Goal: Information Seeking & Learning: Learn about a topic

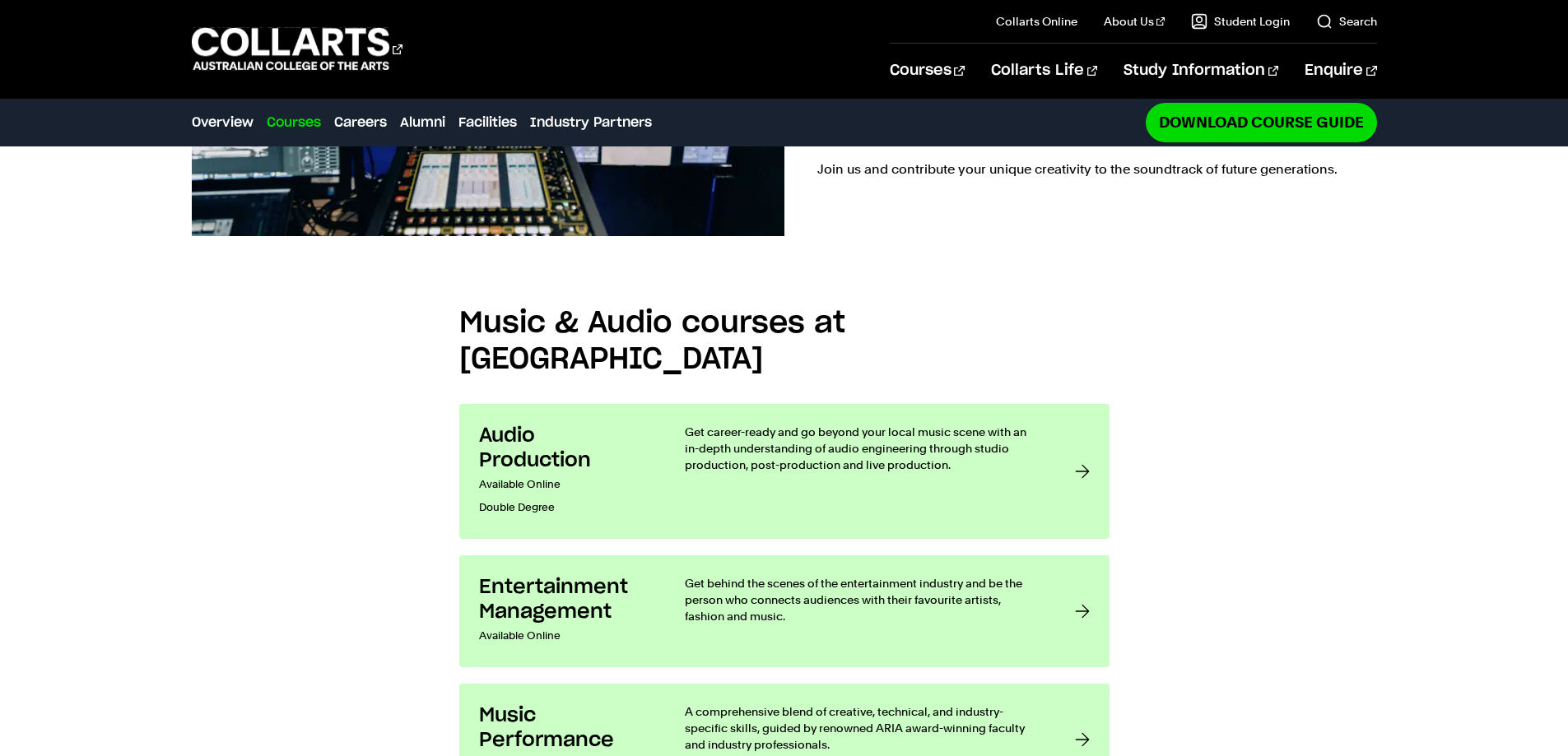
scroll to position [1563, 0]
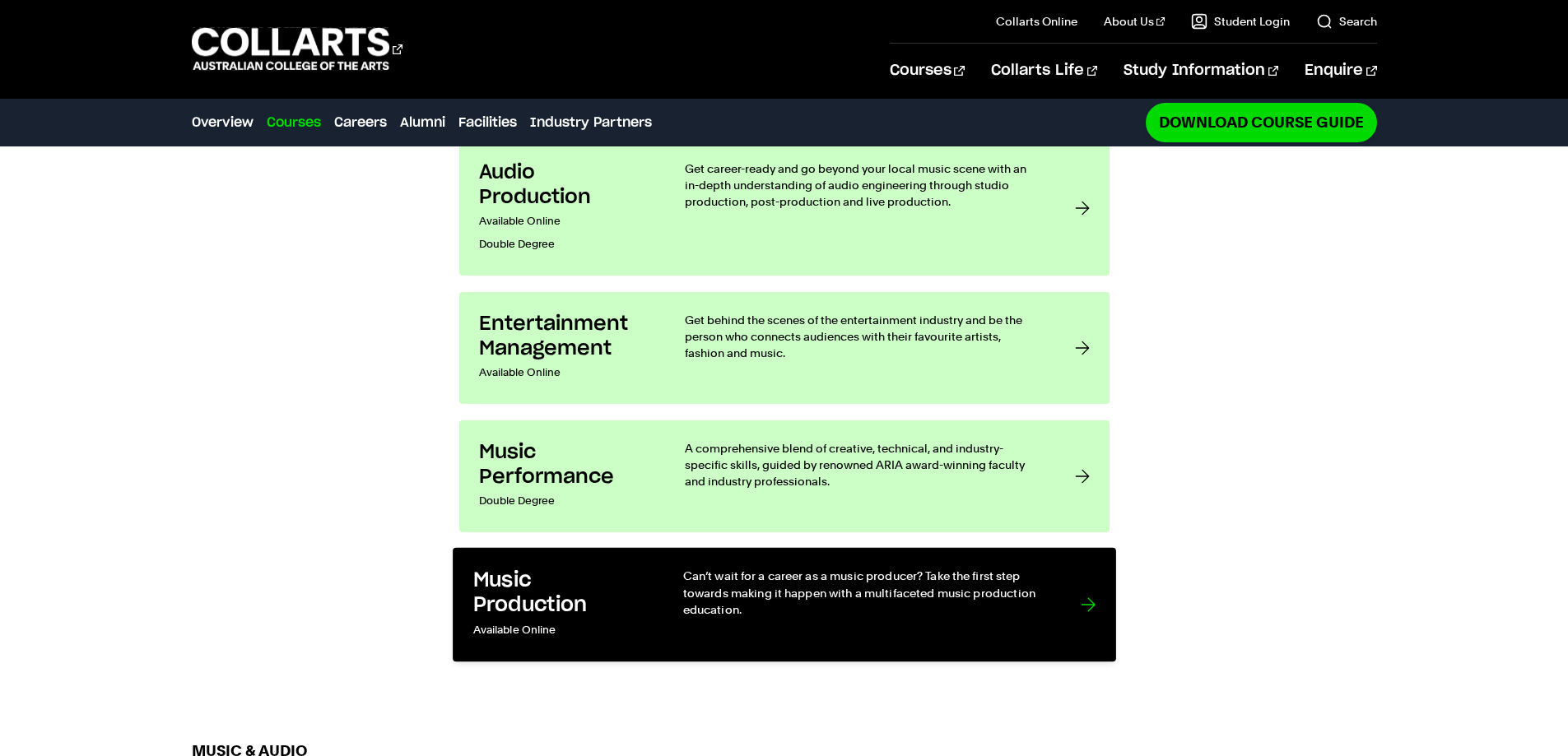
click at [673, 548] on link "Music Production Available Online Can’t wait for a career as a music producer? …" at bounding box center [784, 605] width 664 height 115
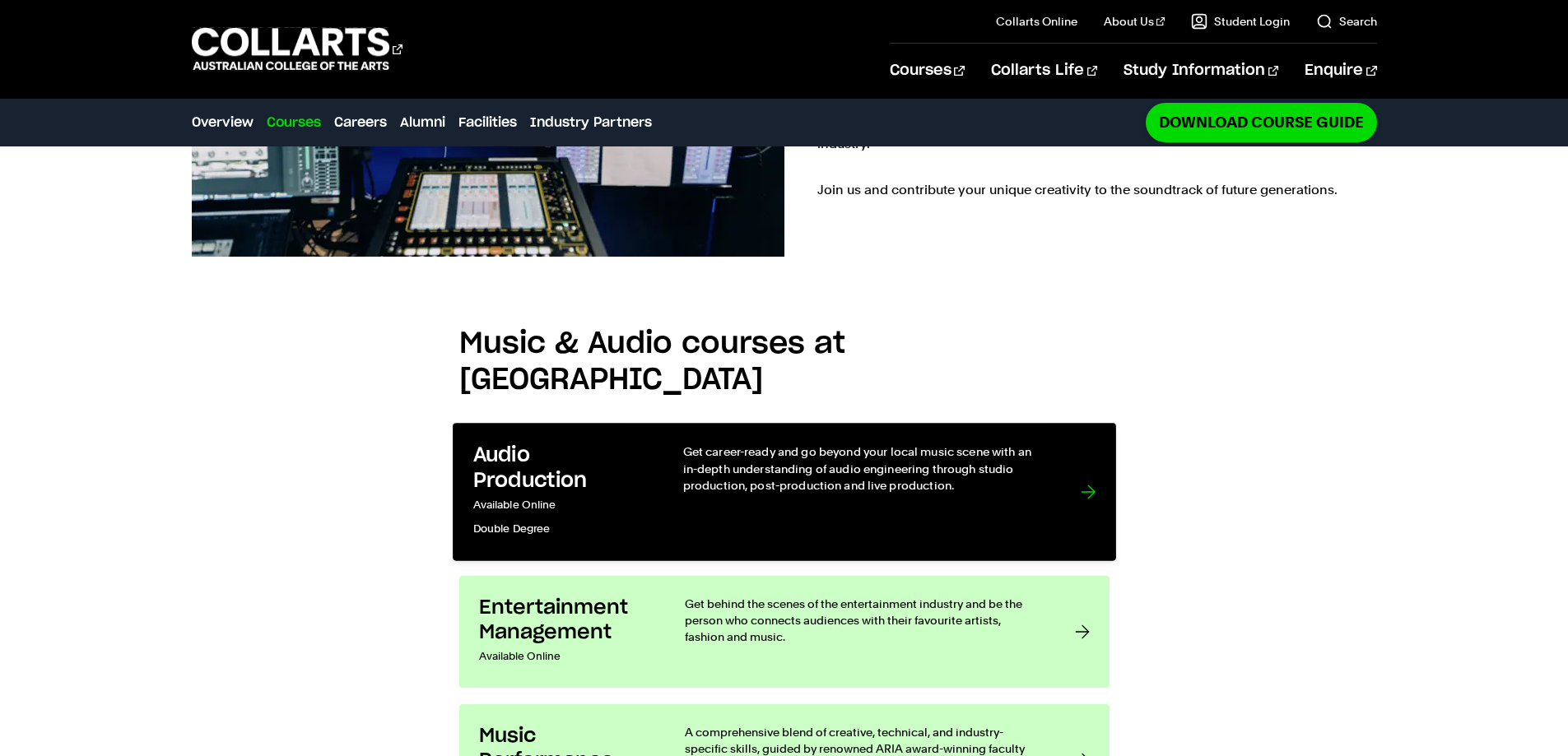
scroll to position [1229, 0]
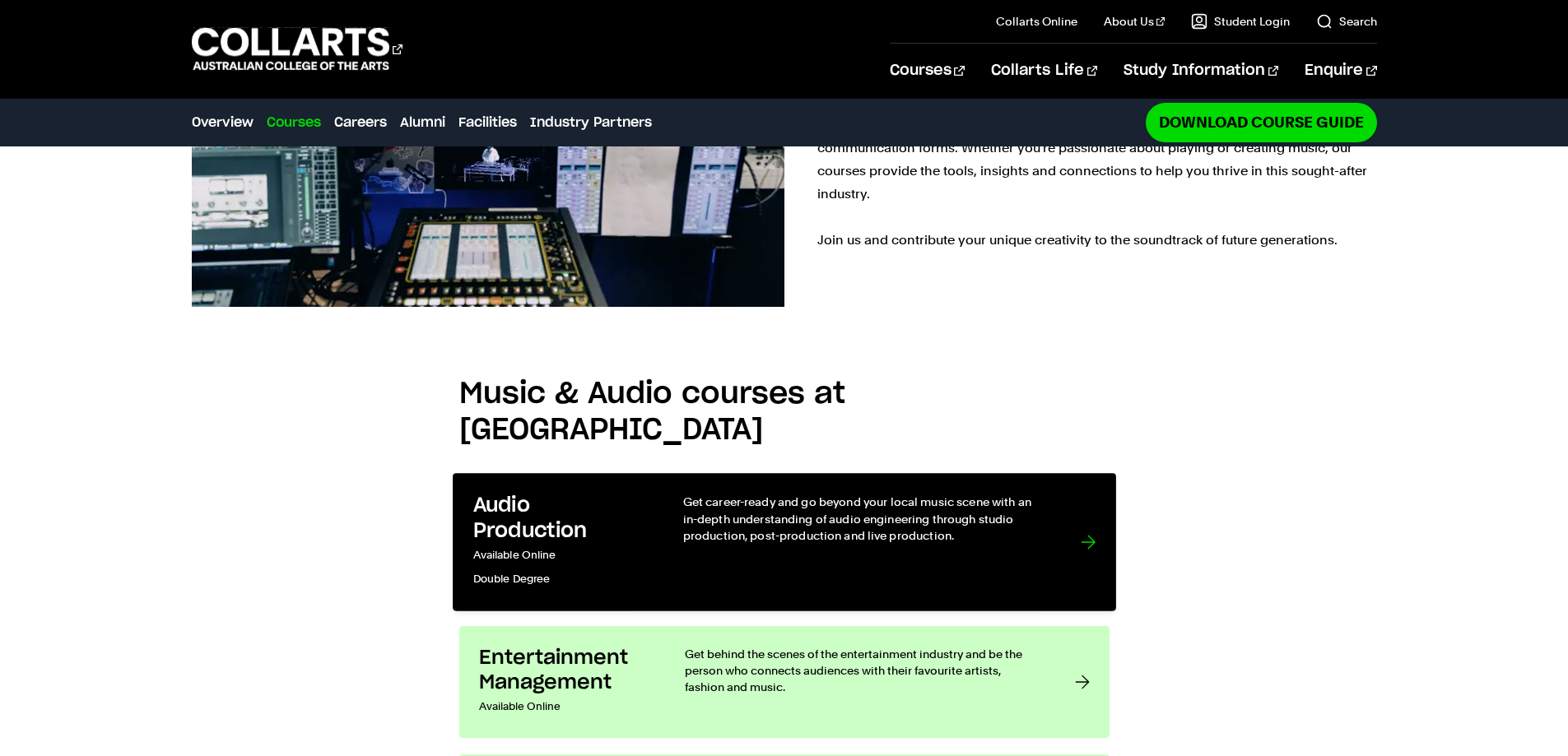
click at [576, 494] on h3 "Audio Production" at bounding box center [560, 518] width 176 height 50
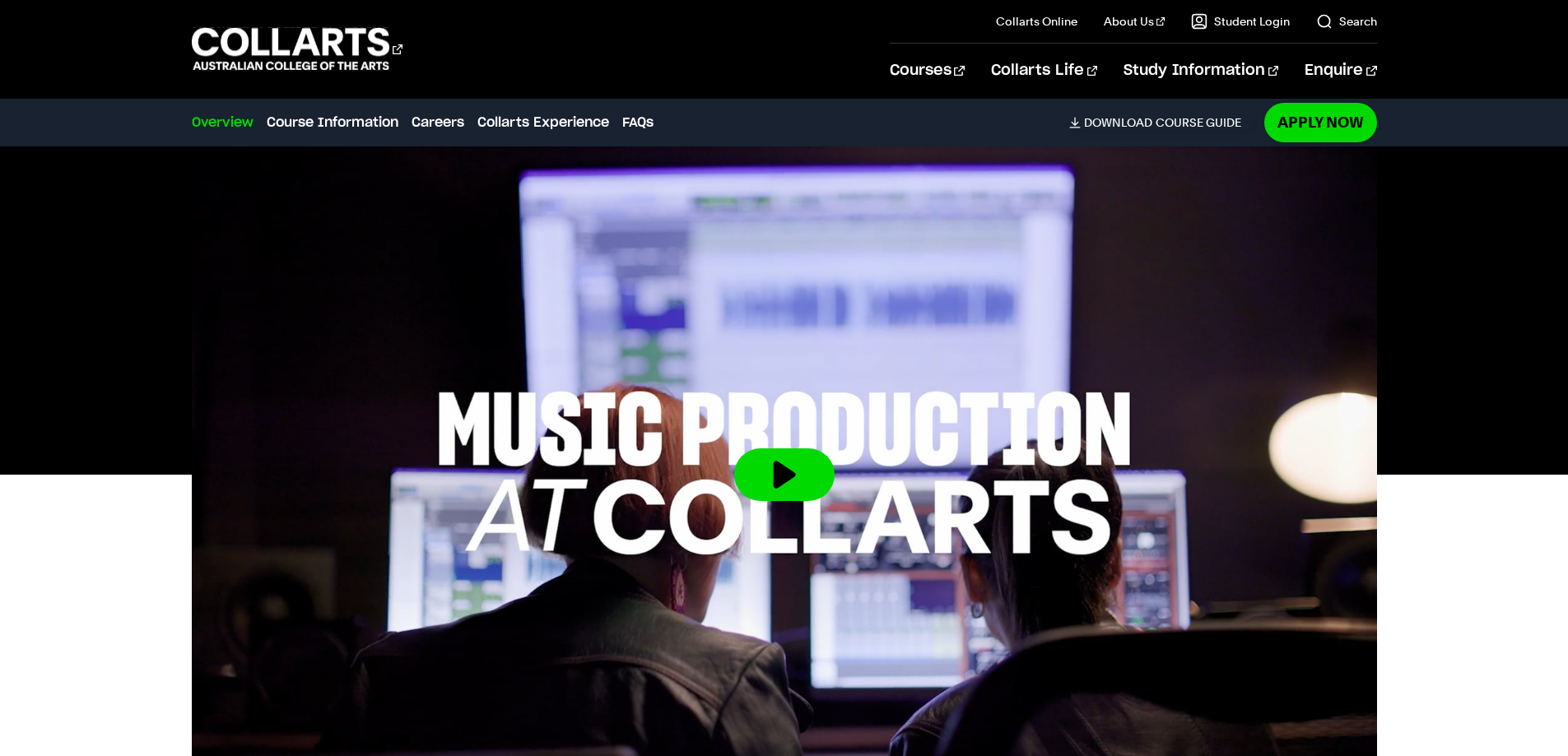
scroll to position [411, 0]
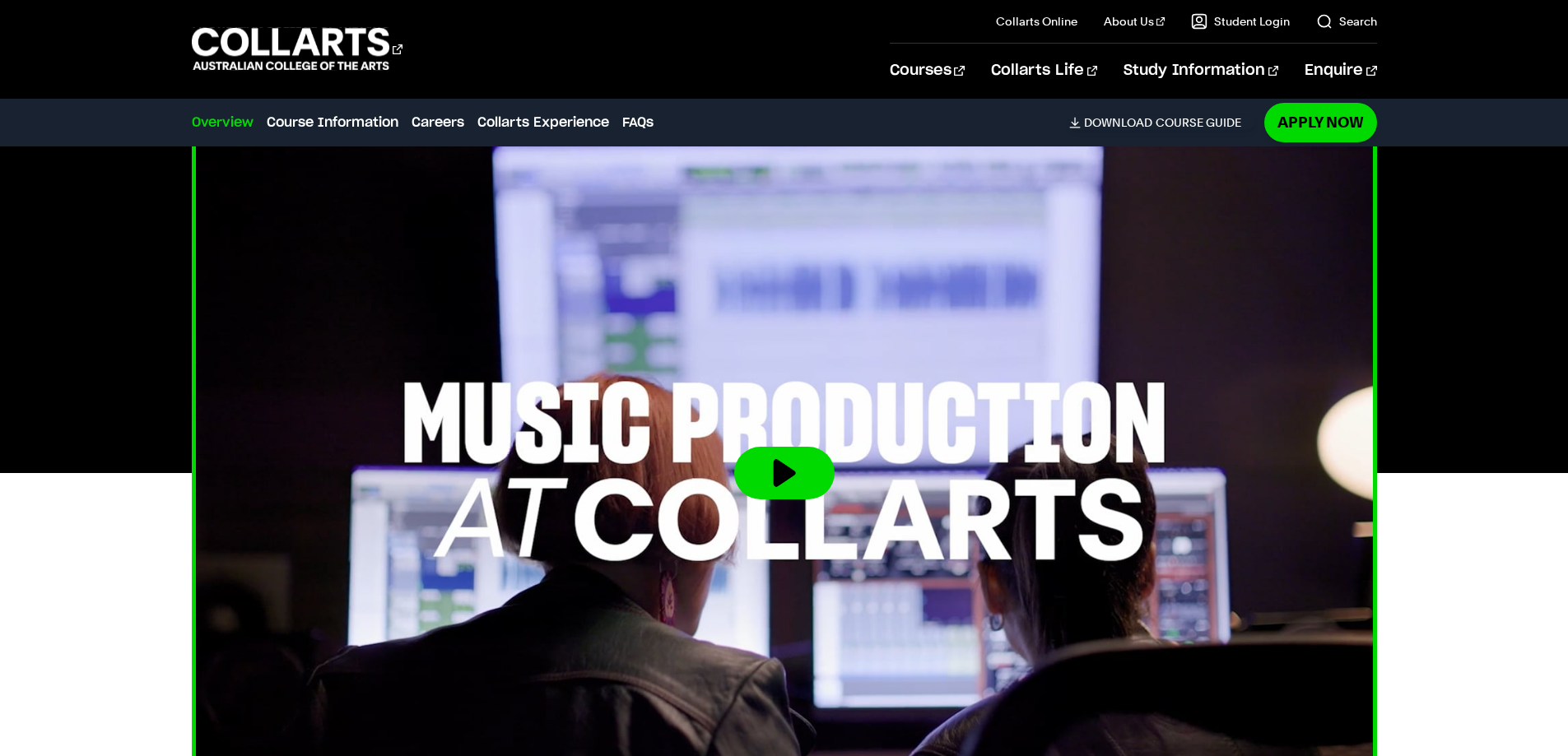
click at [819, 336] on img at bounding box center [784, 473] width 1304 height 733
click at [803, 447] on button at bounding box center [784, 473] width 101 height 52
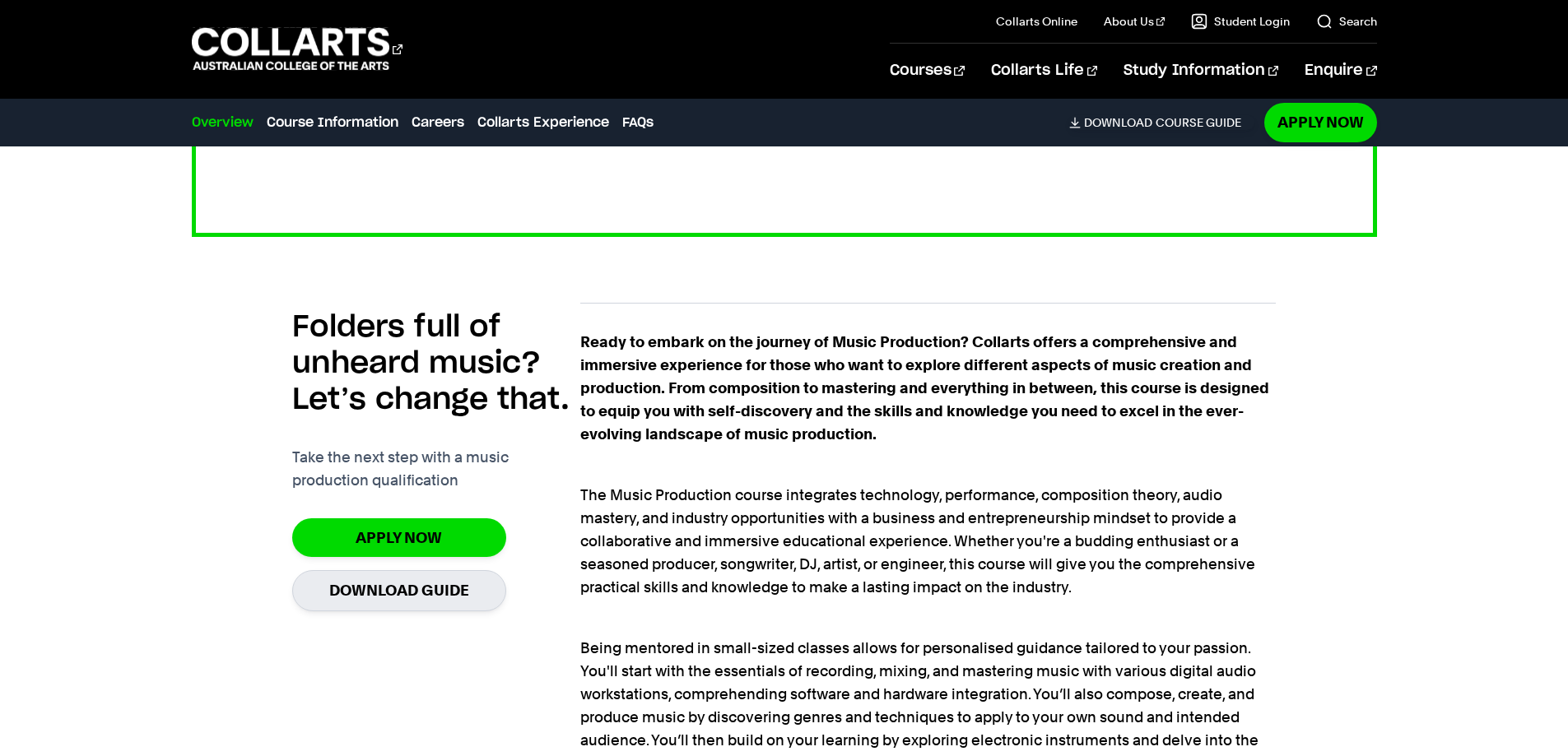
scroll to position [987, 0]
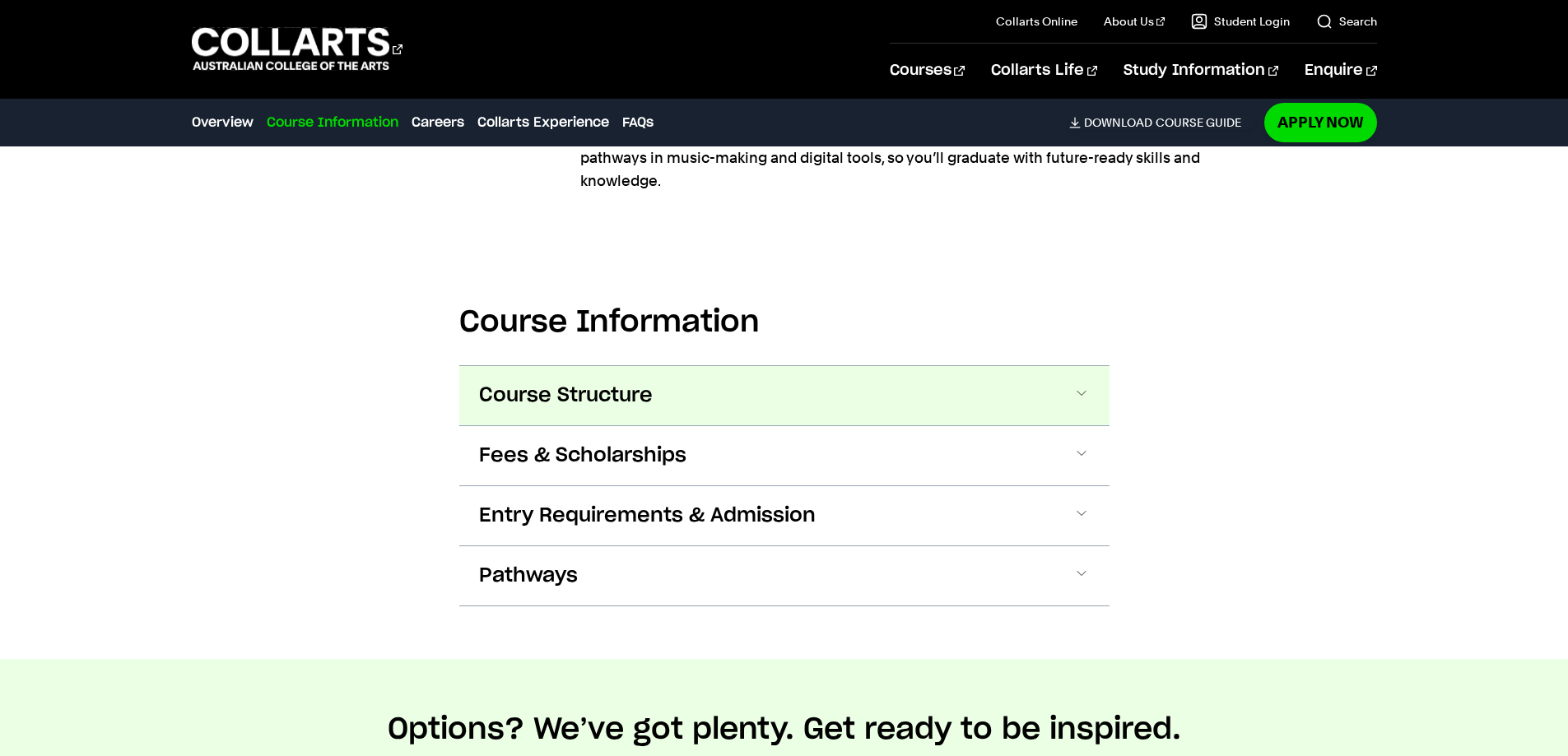
click at [634, 382] on span "Course Structure" at bounding box center [566, 396] width 173 height 26
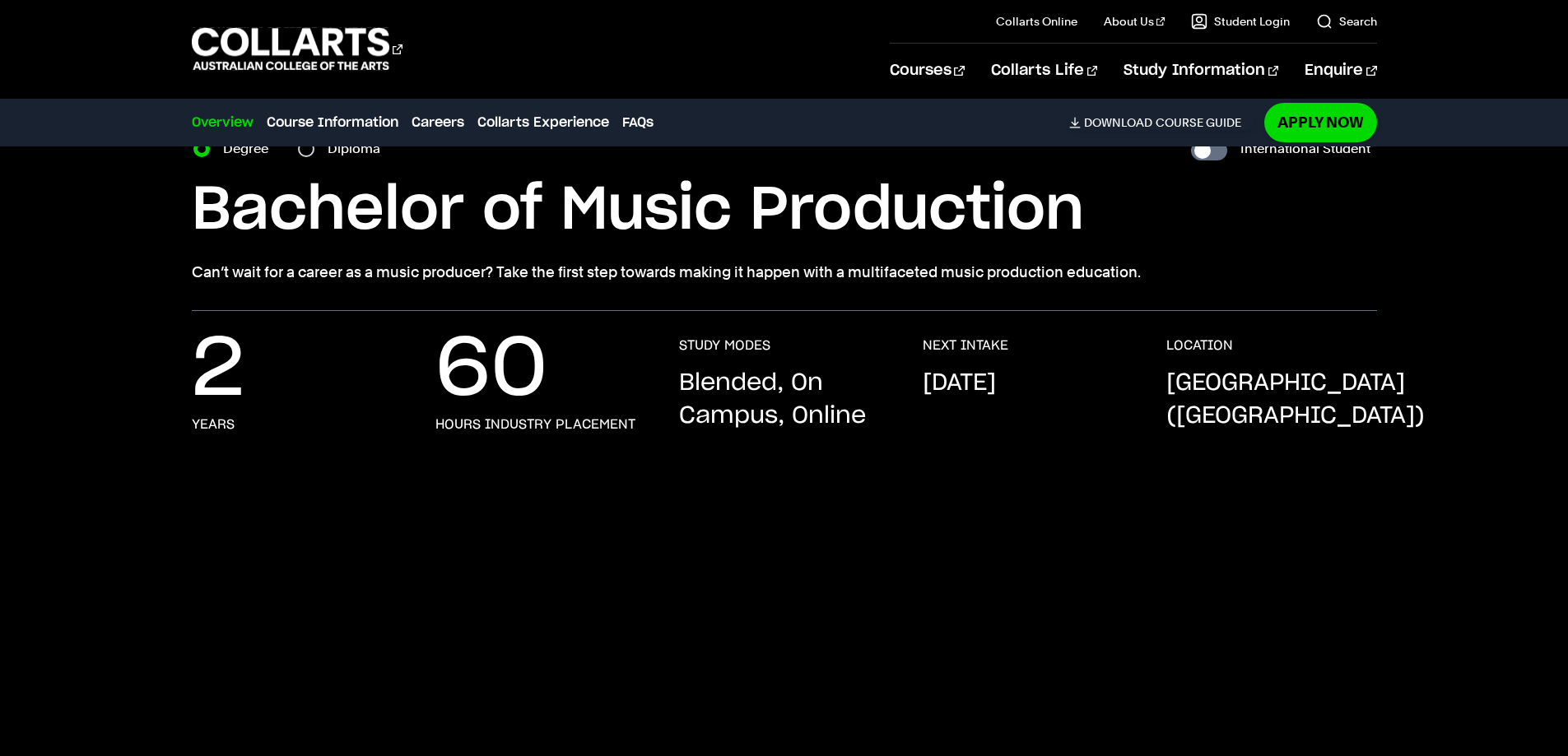
scroll to position [0, 0]
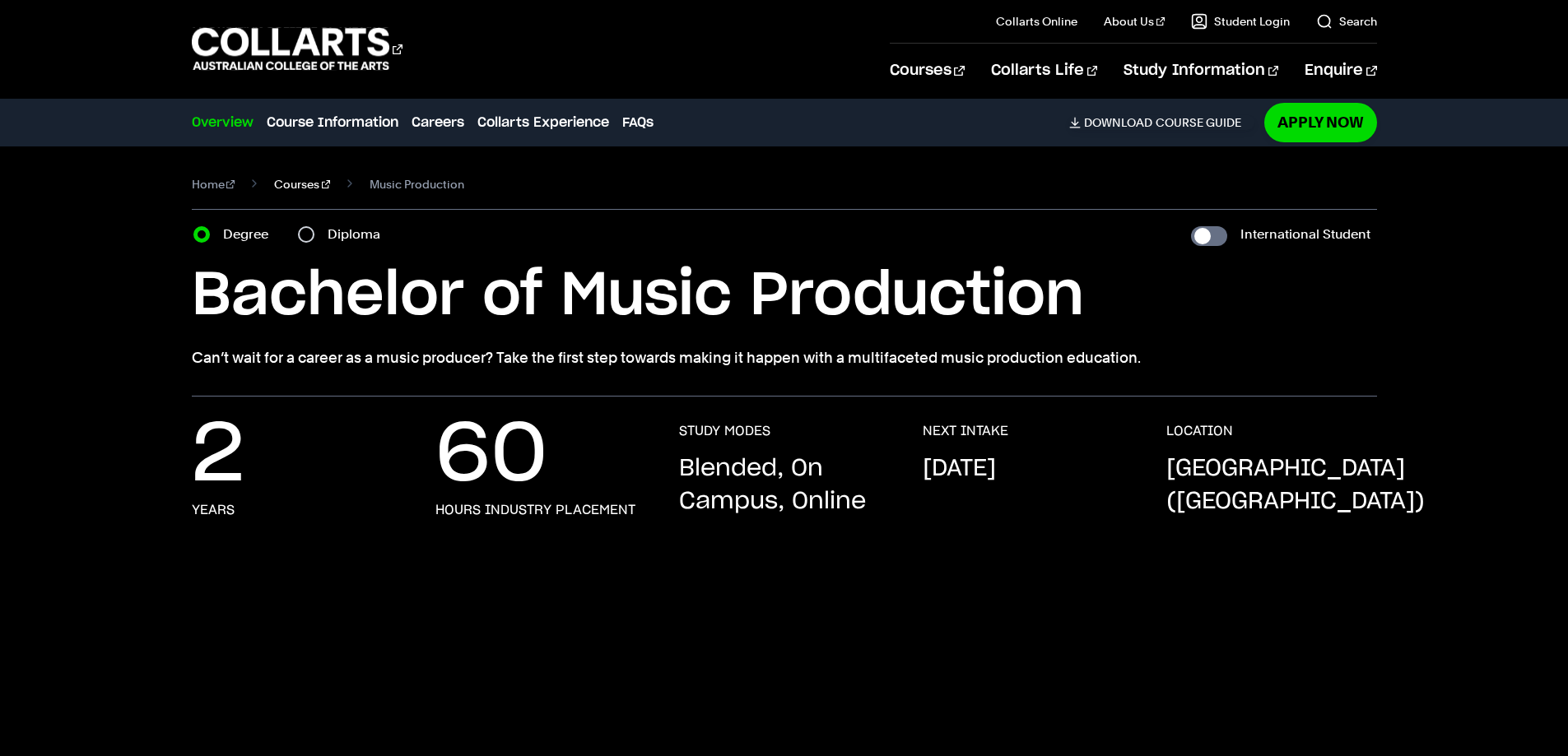
click at [297, 186] on link "Courses" at bounding box center [302, 184] width 56 height 23
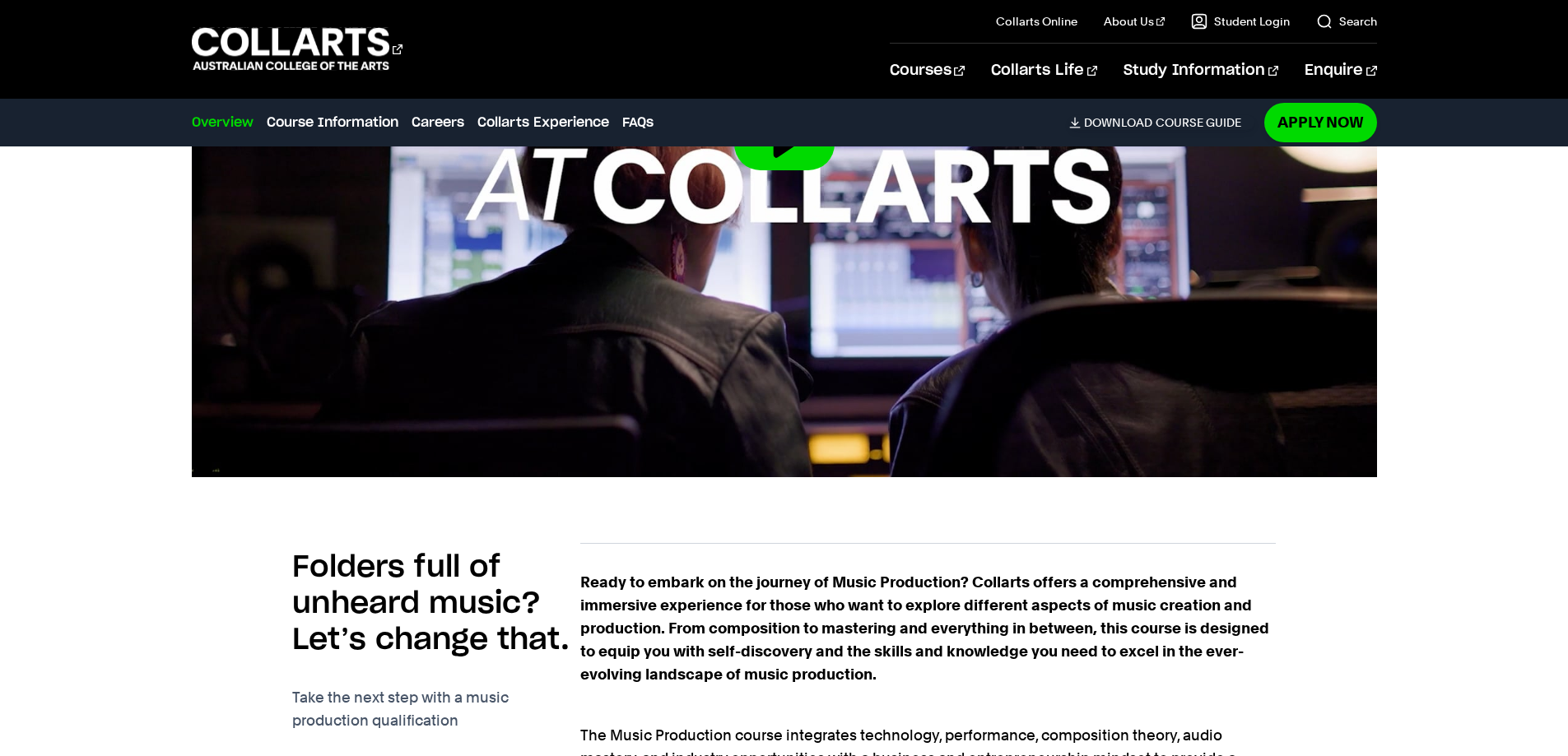
scroll to position [658, 0]
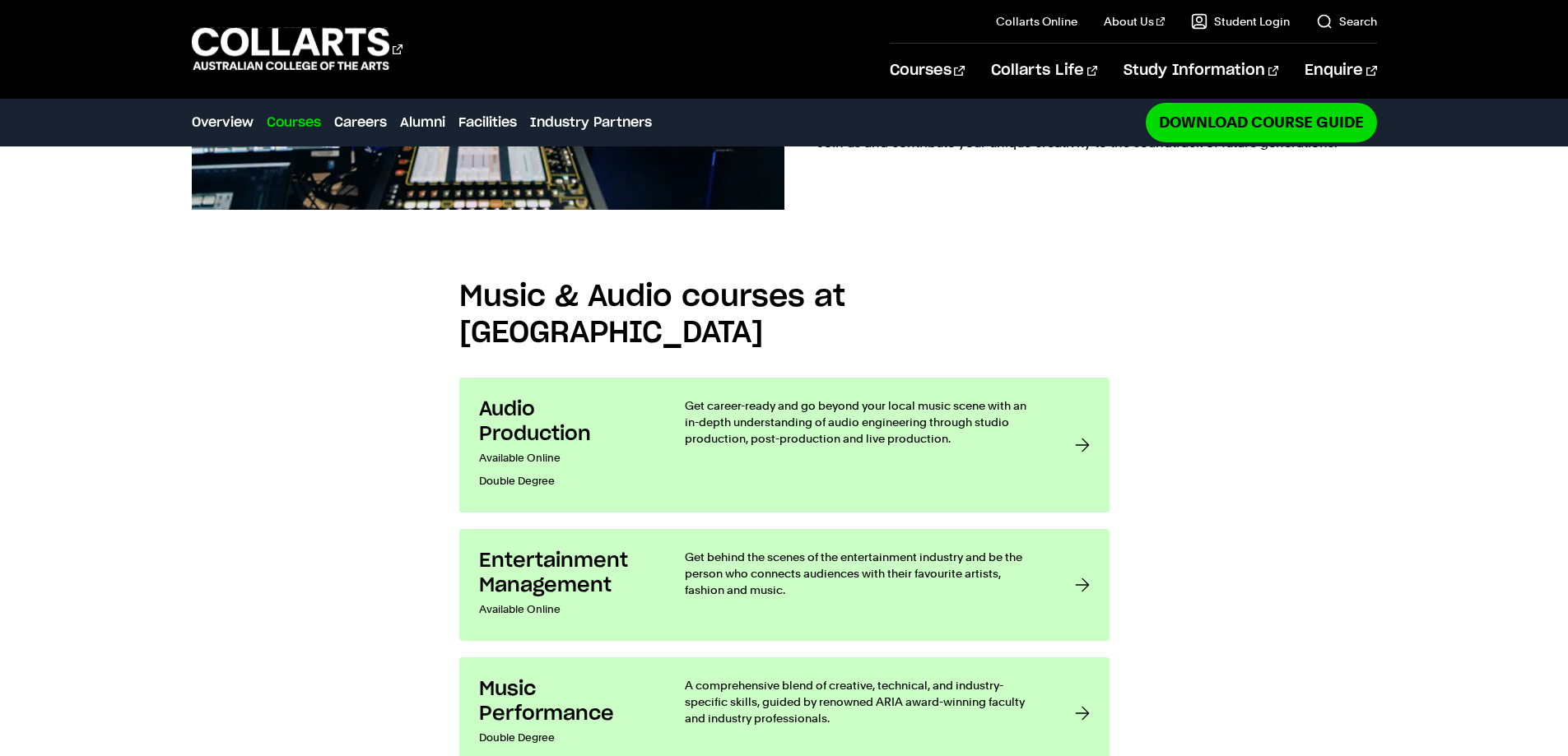
scroll to position [1317, 0]
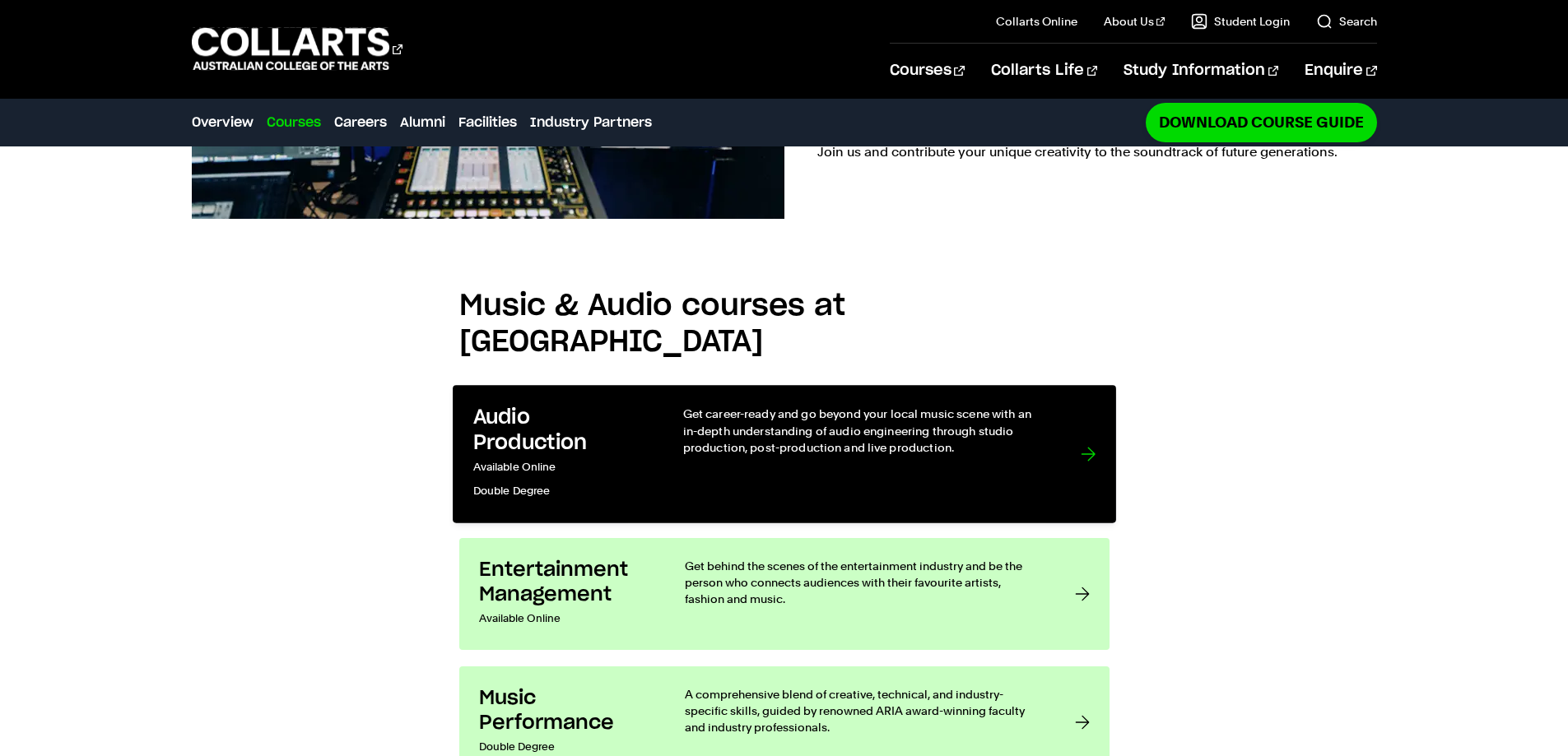
click at [564, 406] on h3 "Audio Production" at bounding box center [560, 430] width 176 height 50
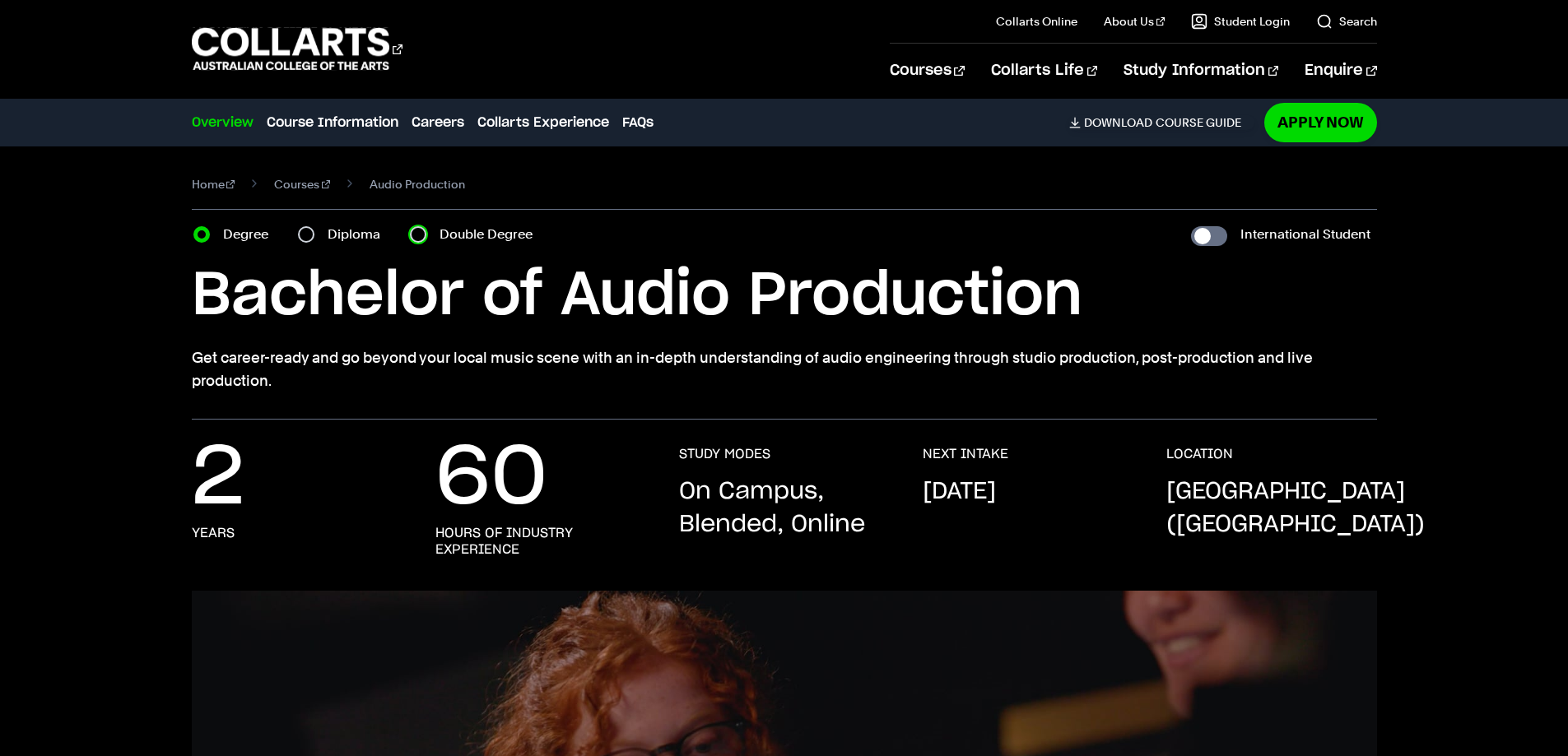
click at [421, 228] on input "Double Degree" at bounding box center [418, 234] width 17 height 17
radio input "true"
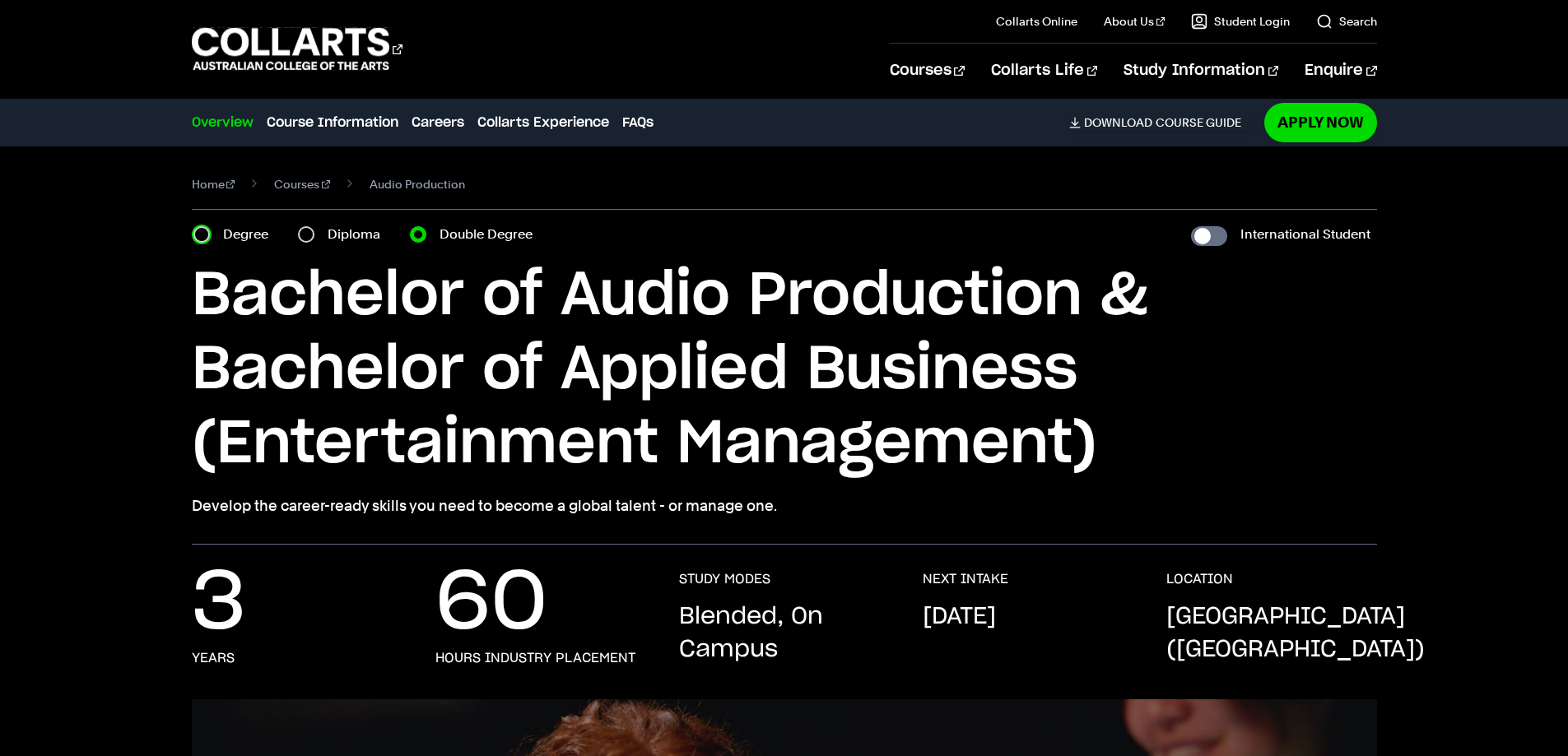
click at [201, 236] on input "Degree" at bounding box center [201, 234] width 17 height 17
radio input "true"
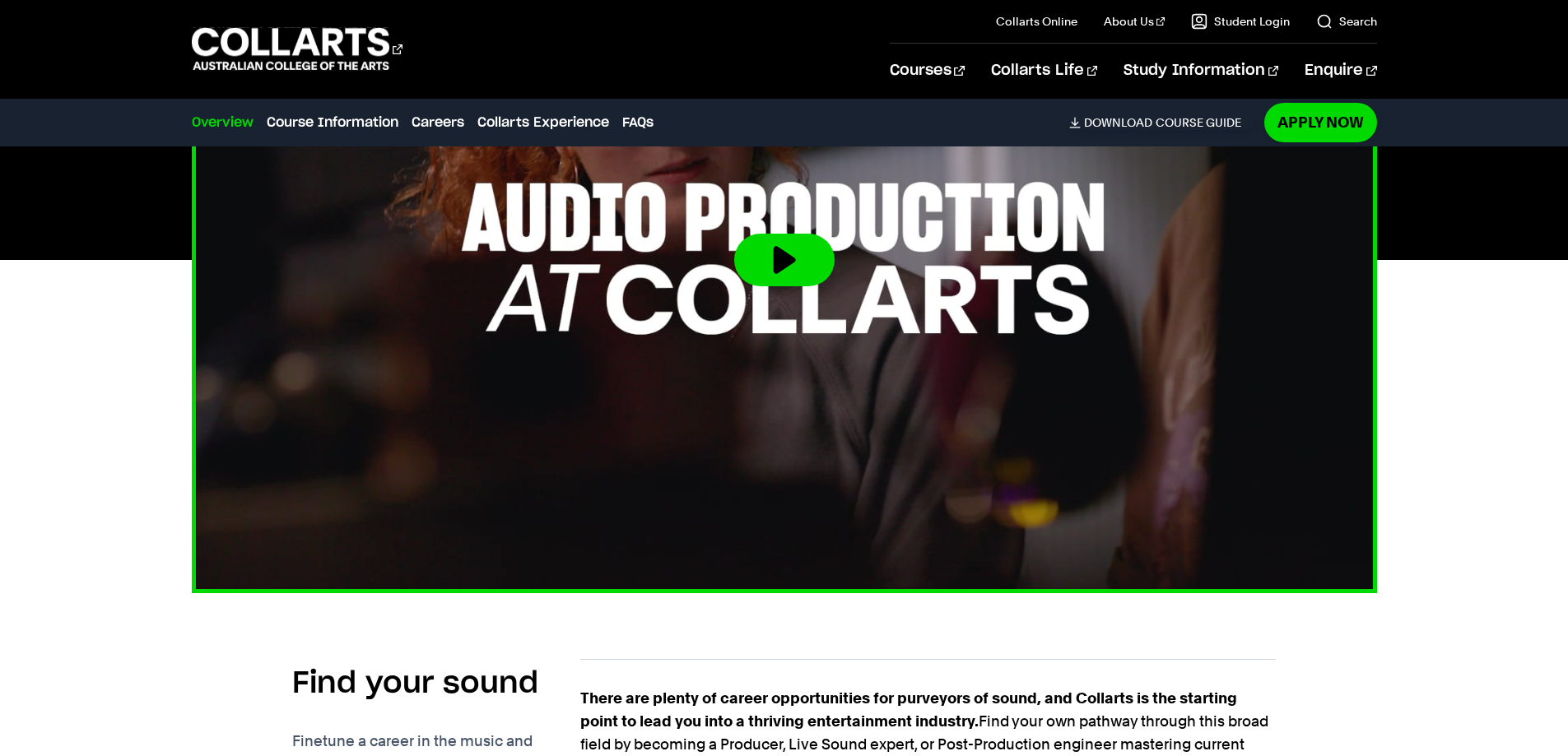
scroll to position [494, 0]
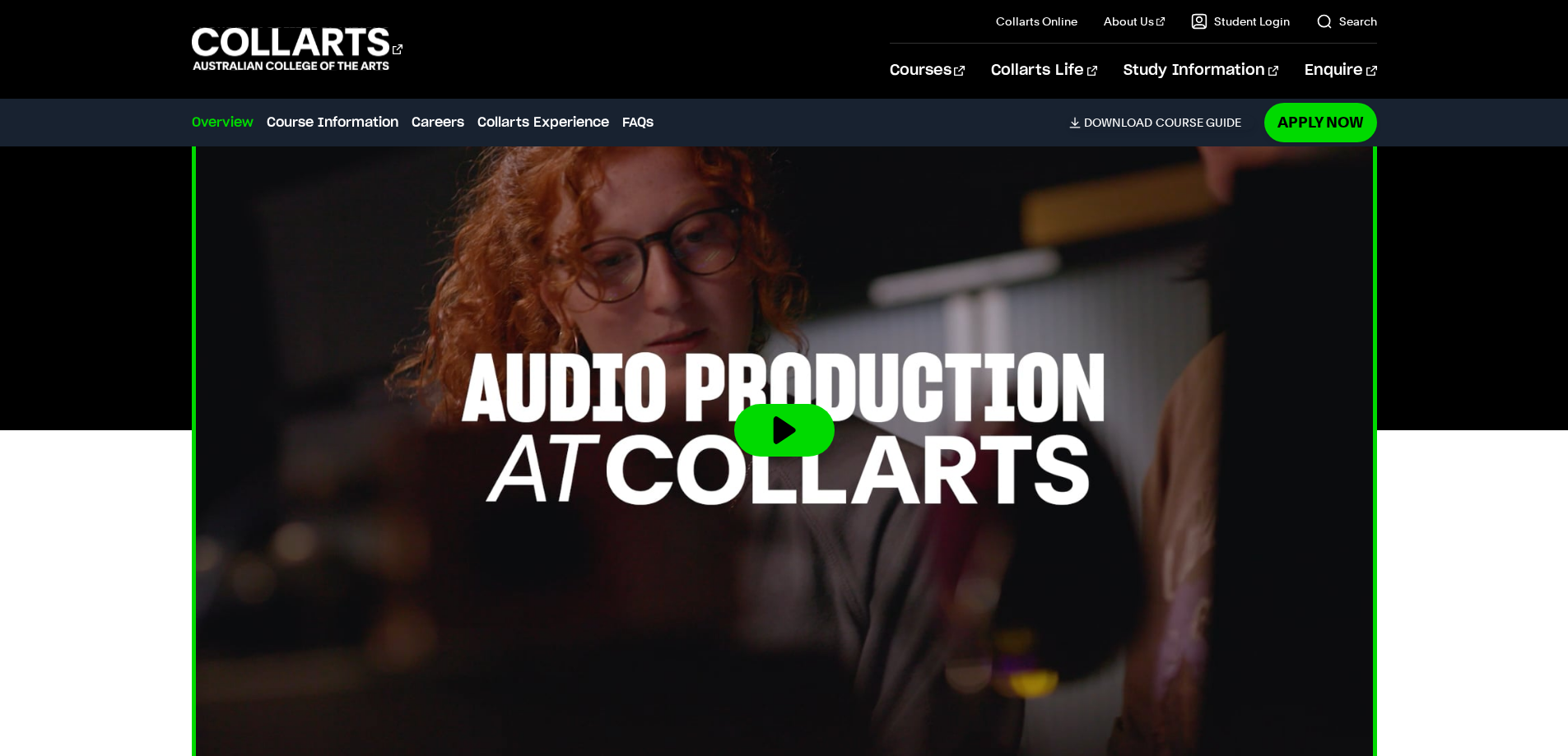
click at [731, 350] on img at bounding box center [784, 430] width 1304 height 733
click at [768, 416] on button at bounding box center [784, 430] width 101 height 52
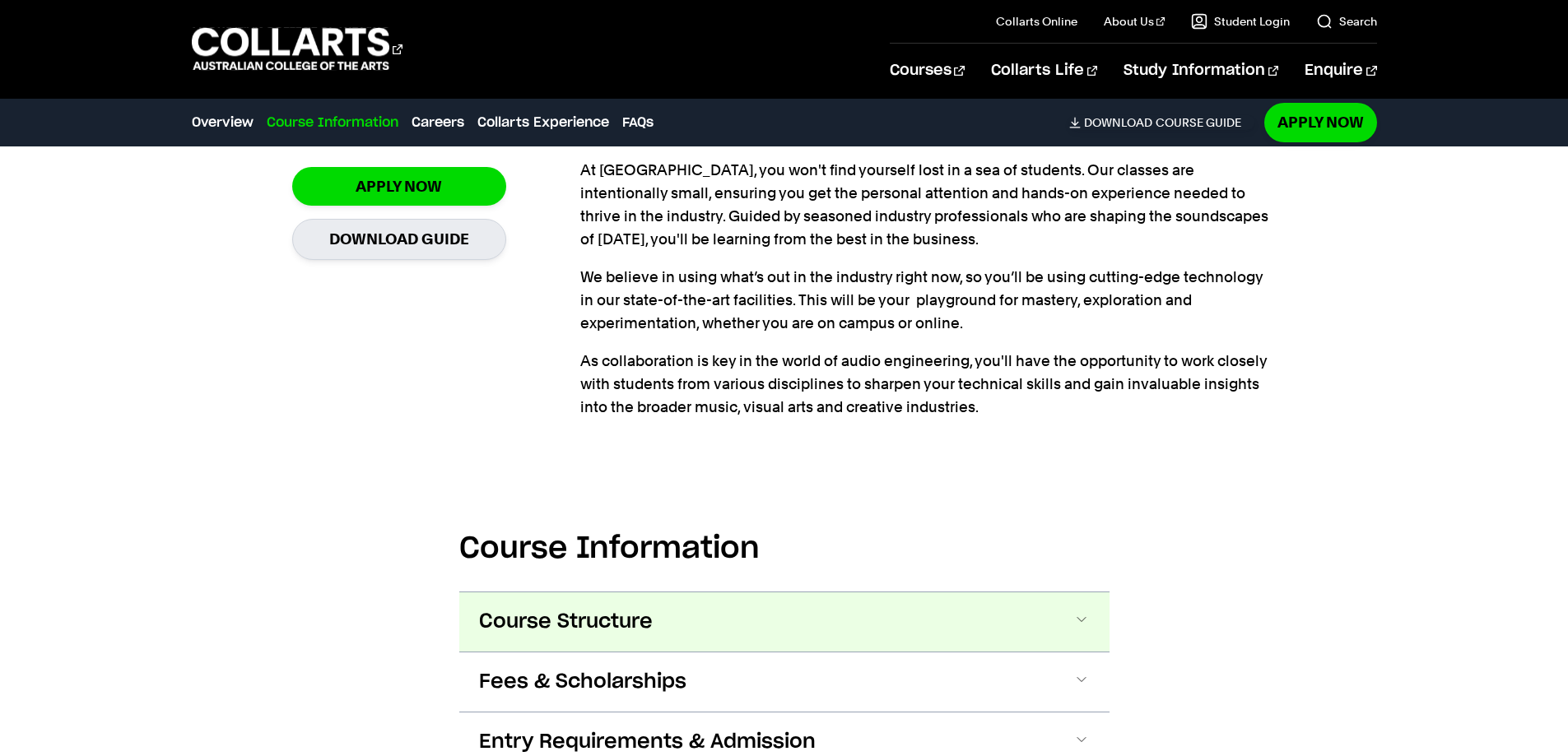
scroll to position [1480, 0]
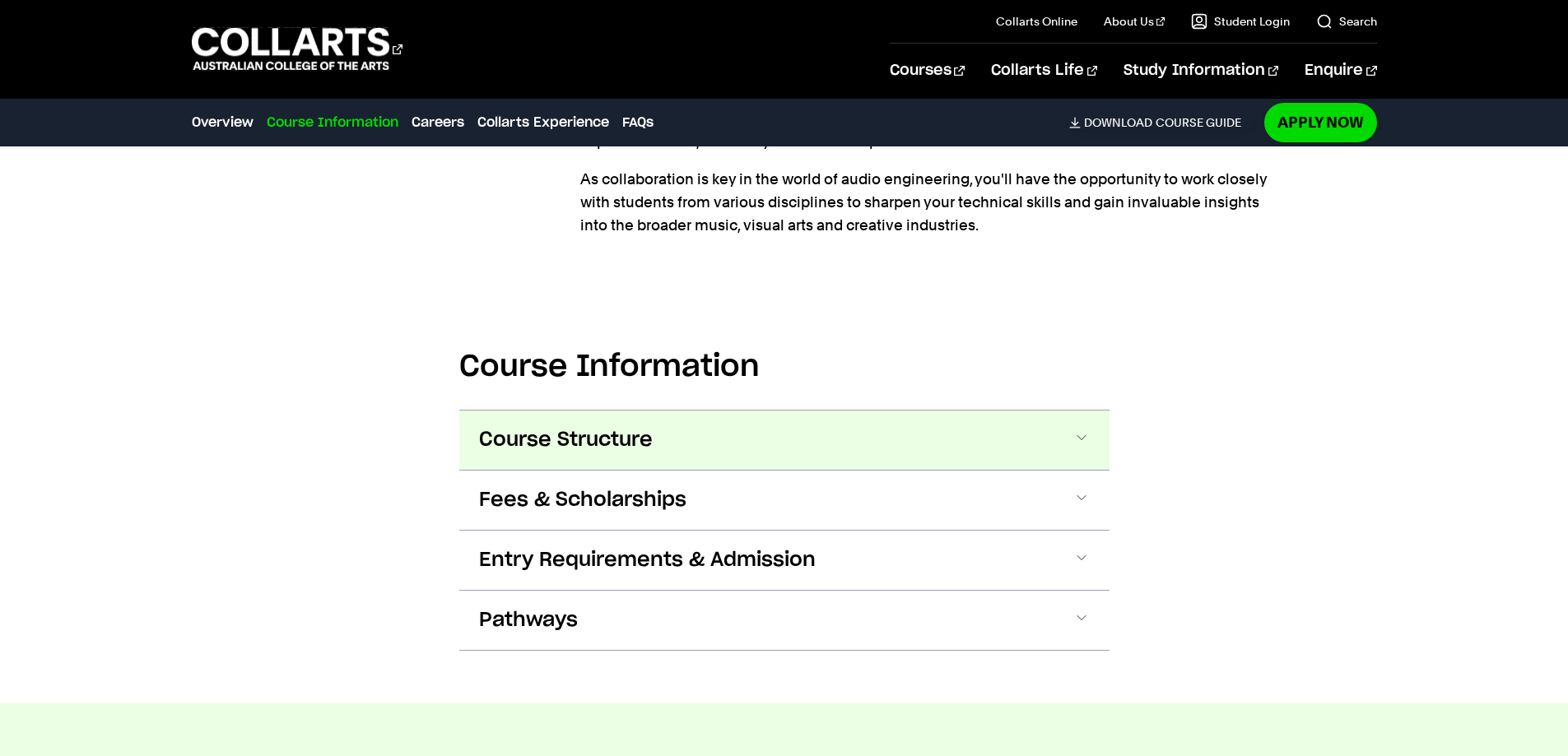
click at [629, 438] on span "Course Structure" at bounding box center [566, 440] width 173 height 26
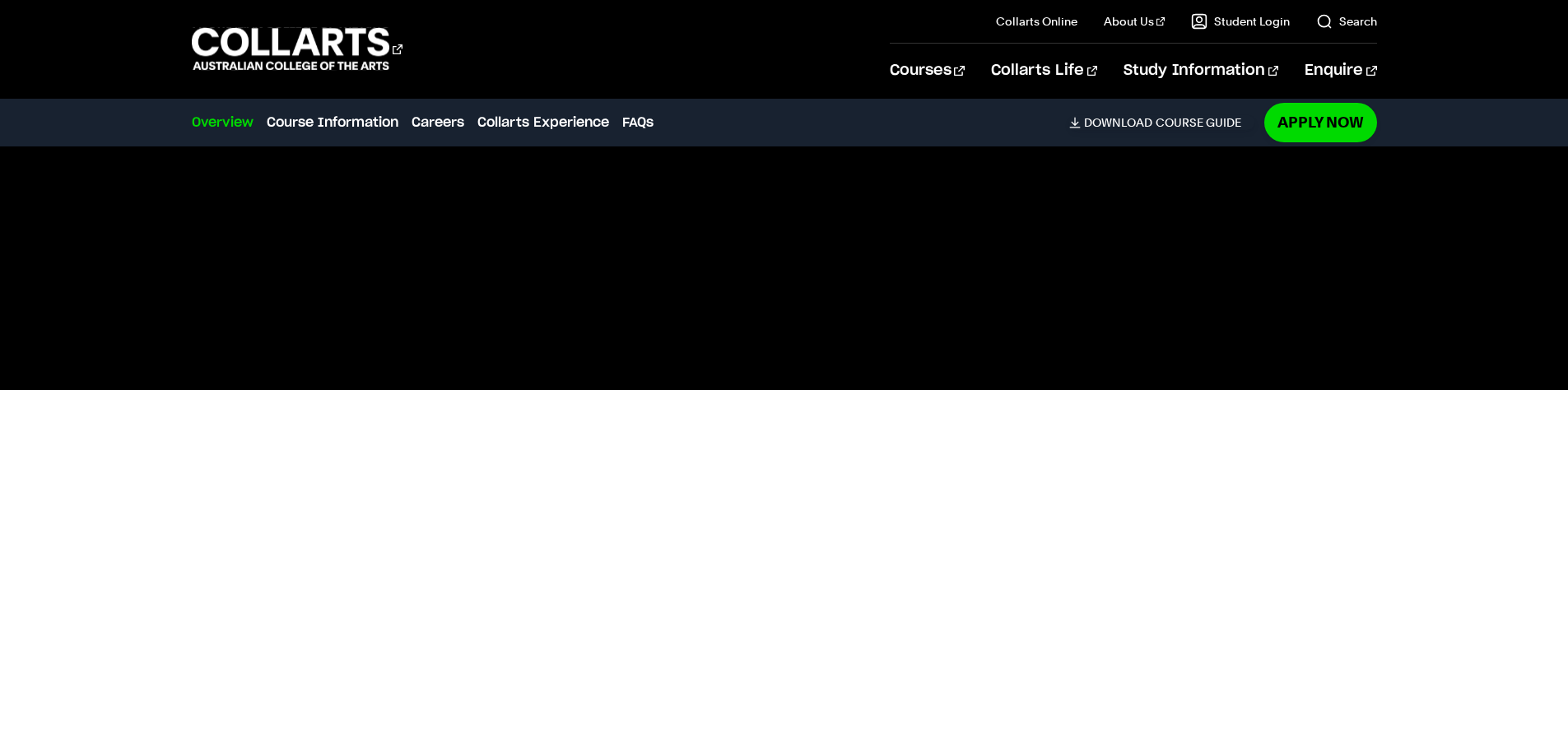
scroll to position [427, 0]
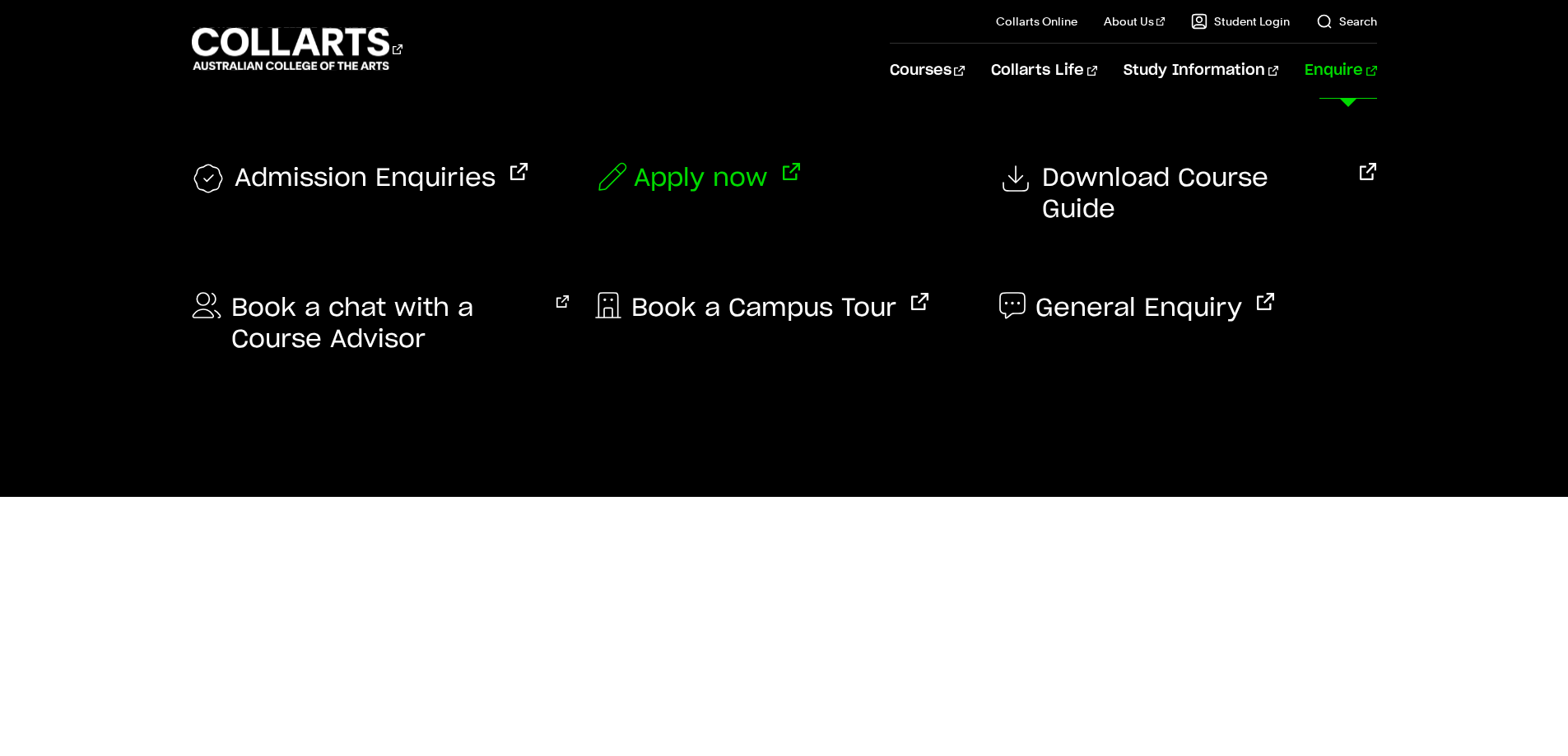
click at [722, 187] on span "Apply now" at bounding box center [700, 178] width 134 height 32
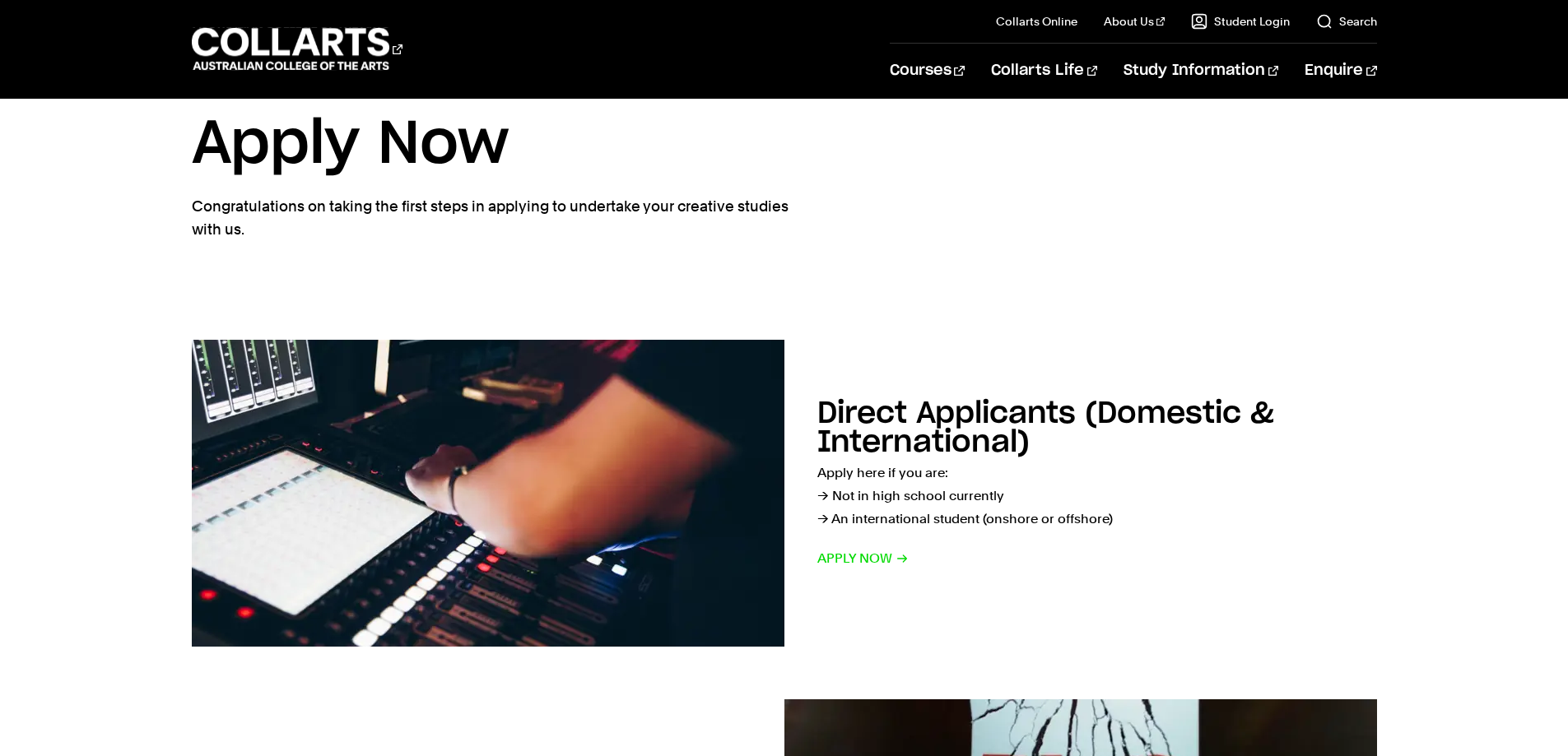
scroll to position [82, 0]
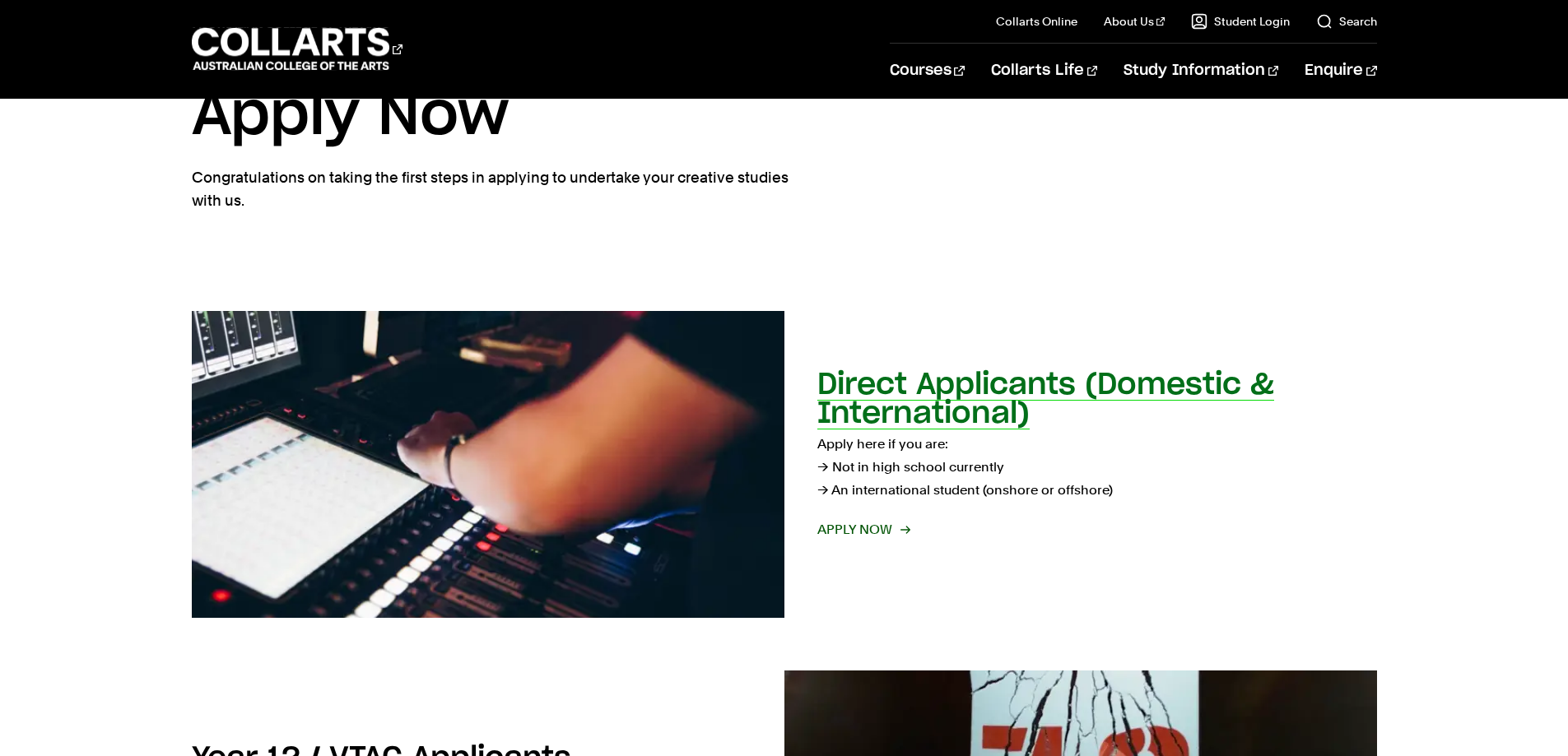
click at [890, 527] on span "Apply now" at bounding box center [863, 529] width 91 height 23
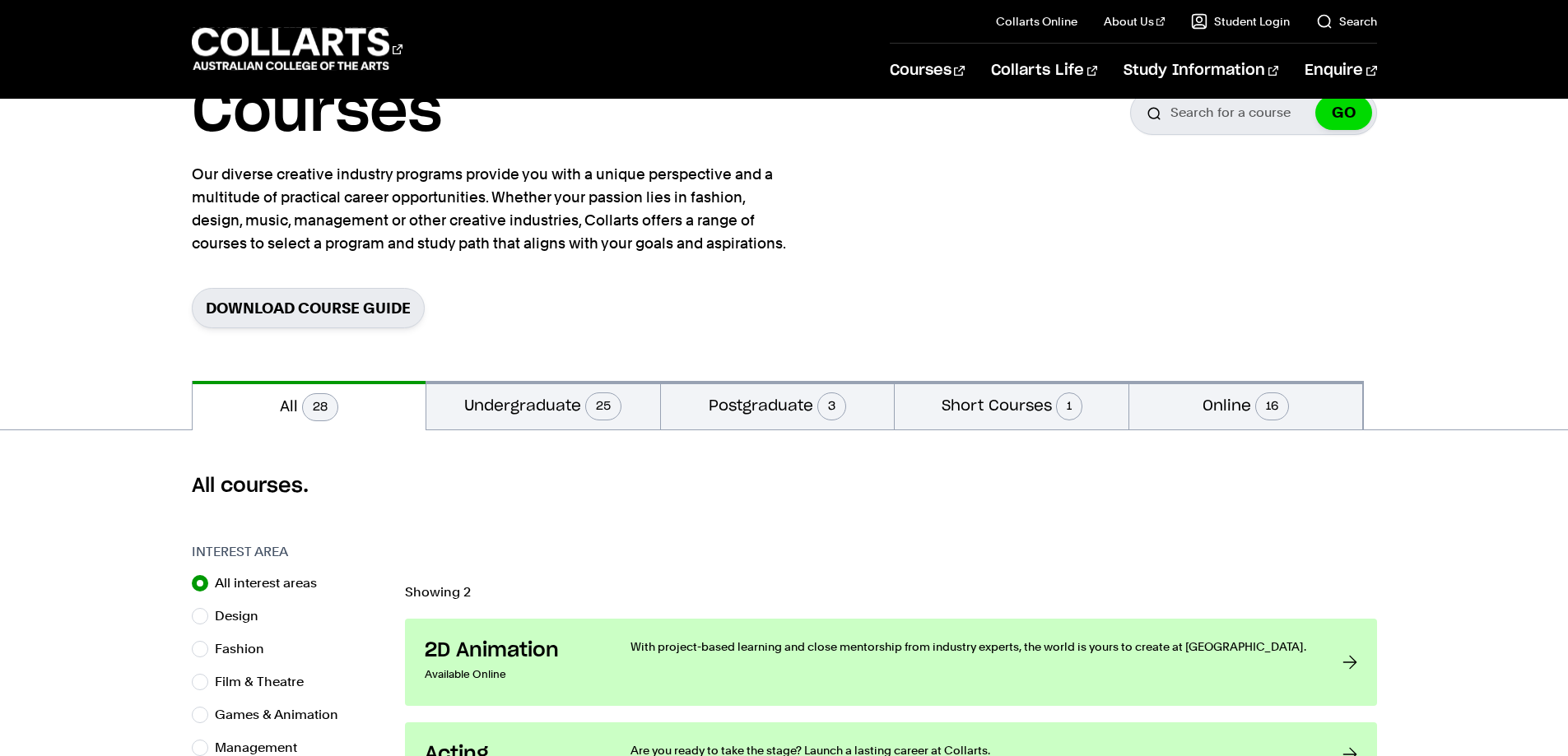
scroll to position [247, 0]
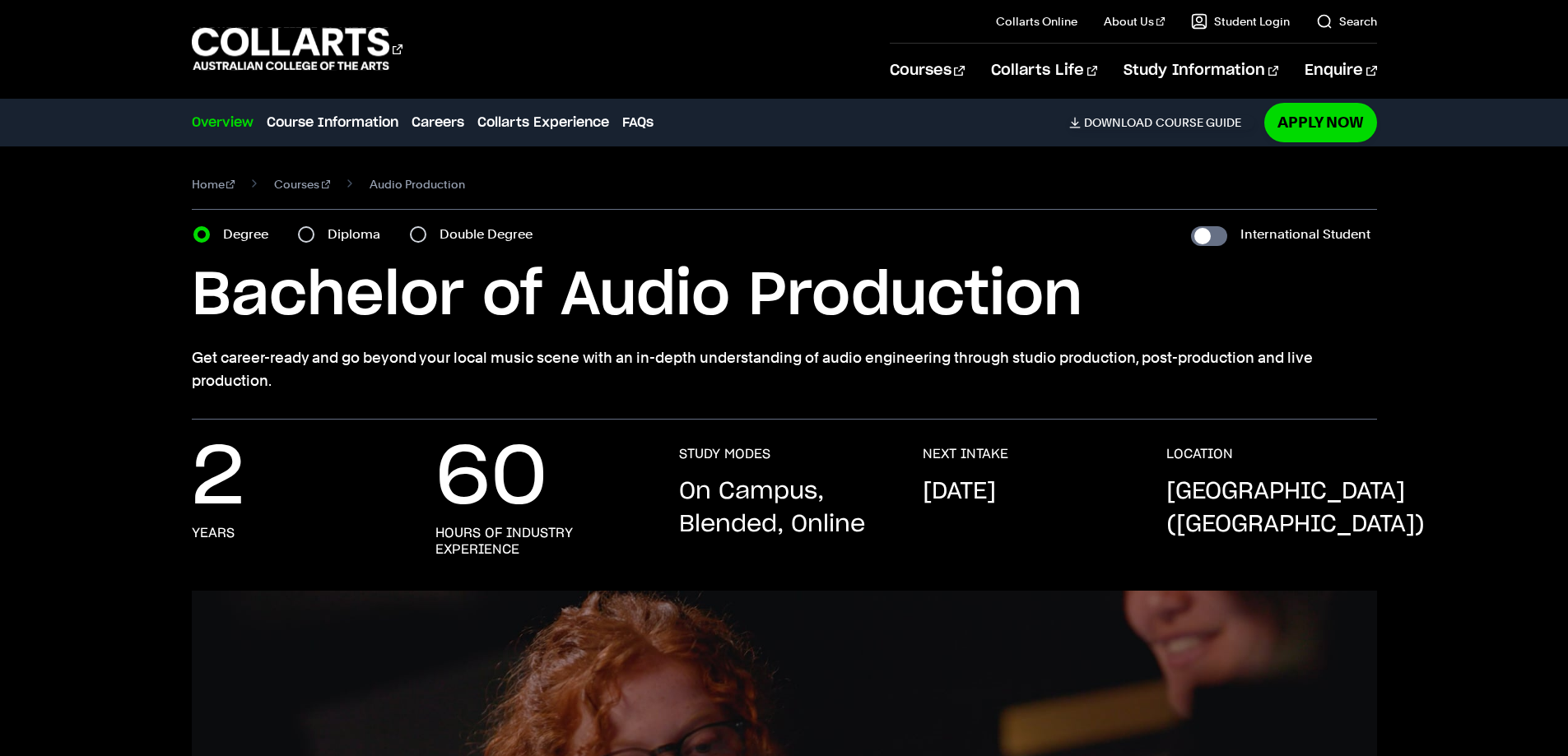
click at [323, 233] on div "Diploma" at bounding box center [343, 234] width 92 height 23
click at [307, 235] on input "Diploma" at bounding box center [306, 234] width 17 height 17
radio input "true"
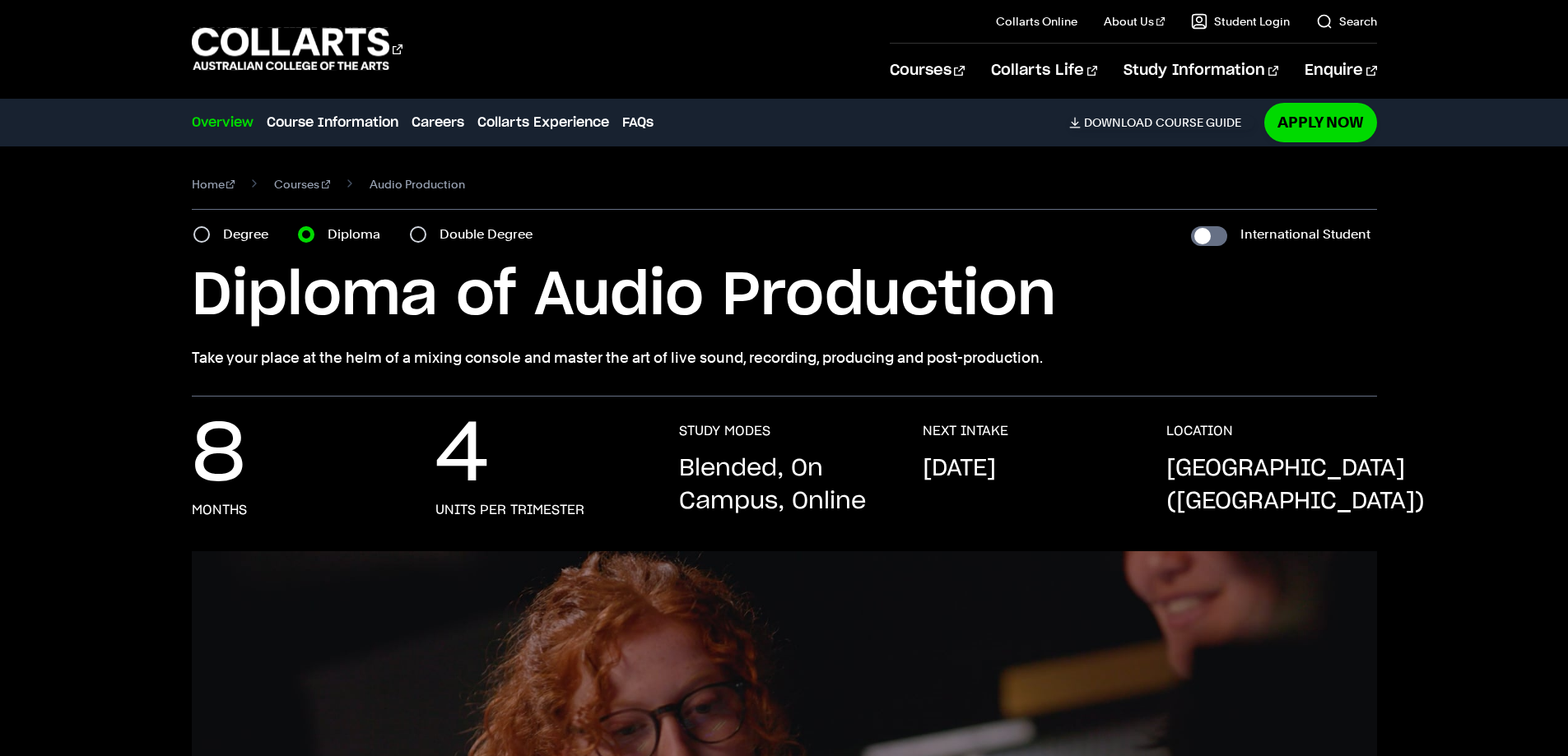
click at [185, 238] on div "Home Courses Audio Production Course variant Degree Diploma Double Degree Inter…" at bounding box center [784, 271] width 1452 height 250
click at [194, 238] on input "Degree" at bounding box center [201, 234] width 17 height 17
radio input "true"
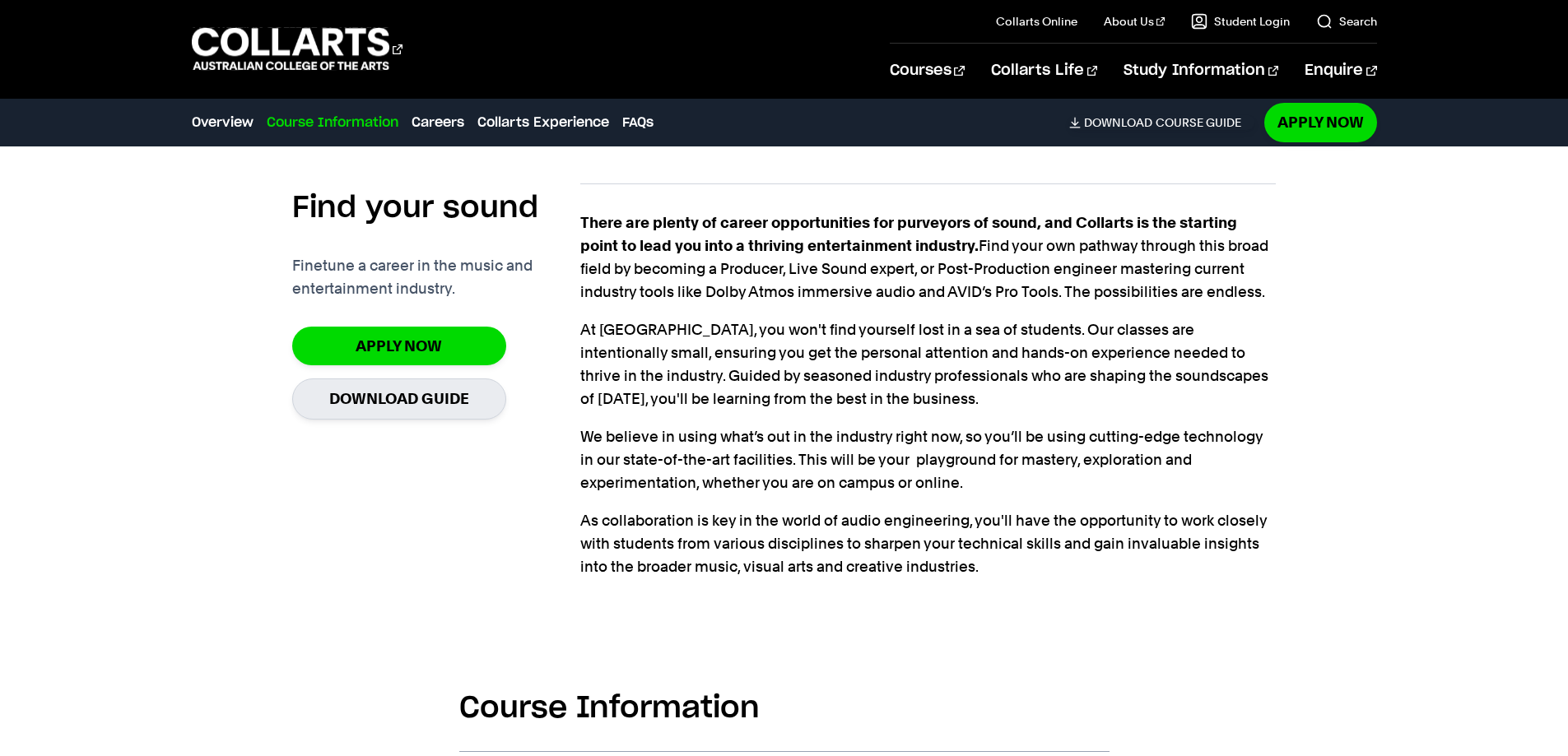
scroll to position [1563, 0]
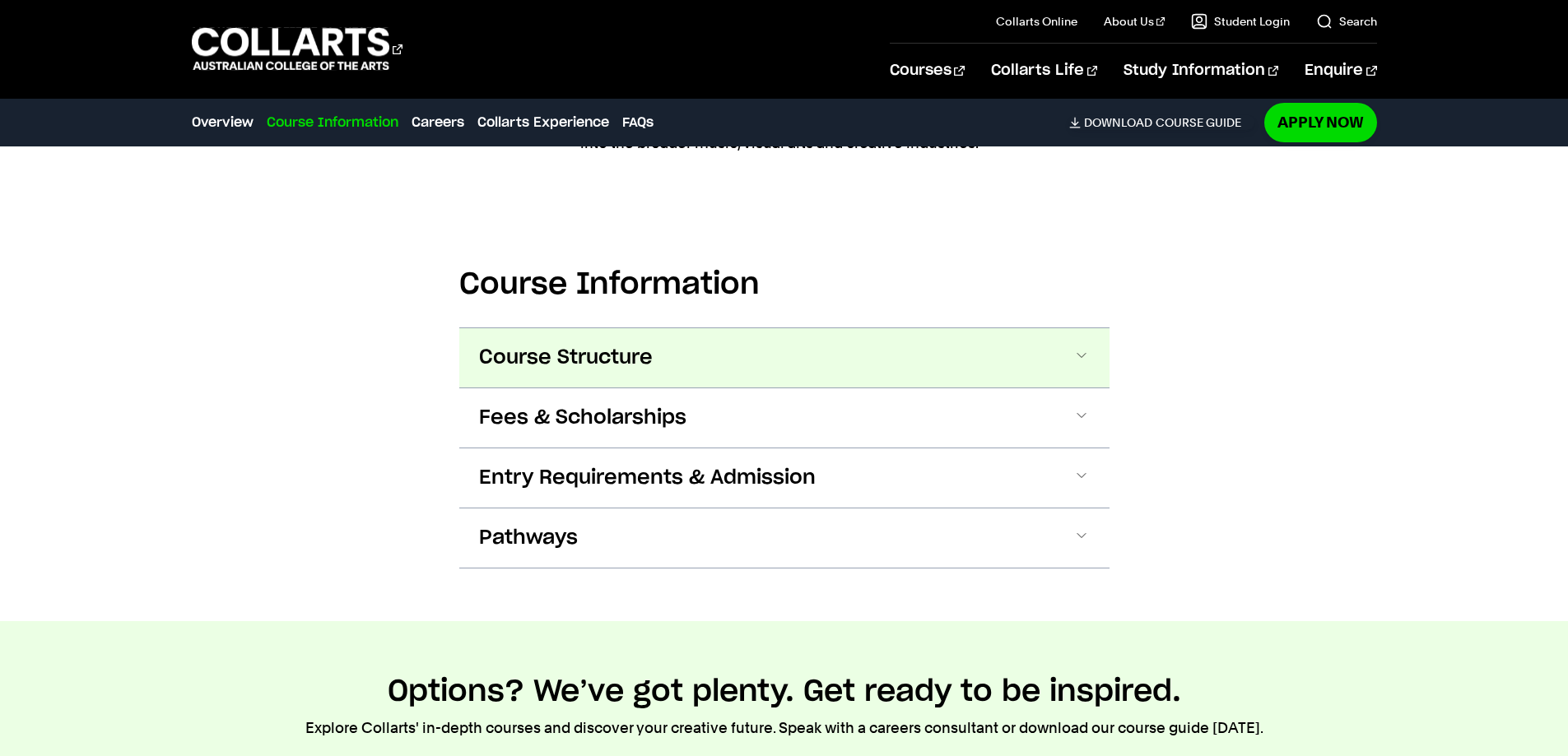
click at [674, 341] on button "Course Structure" at bounding box center [784, 358] width 650 height 60
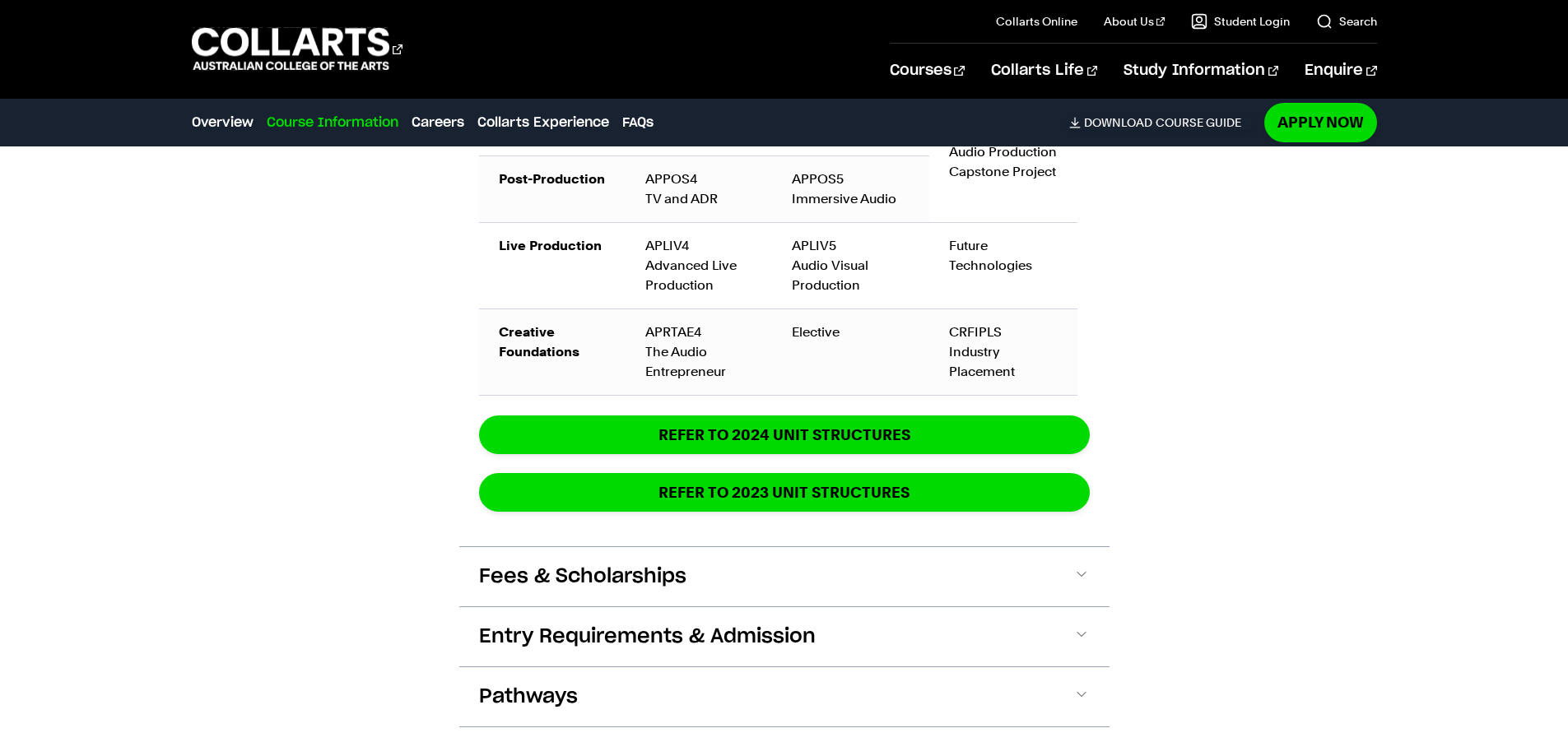
scroll to position [2648, 0]
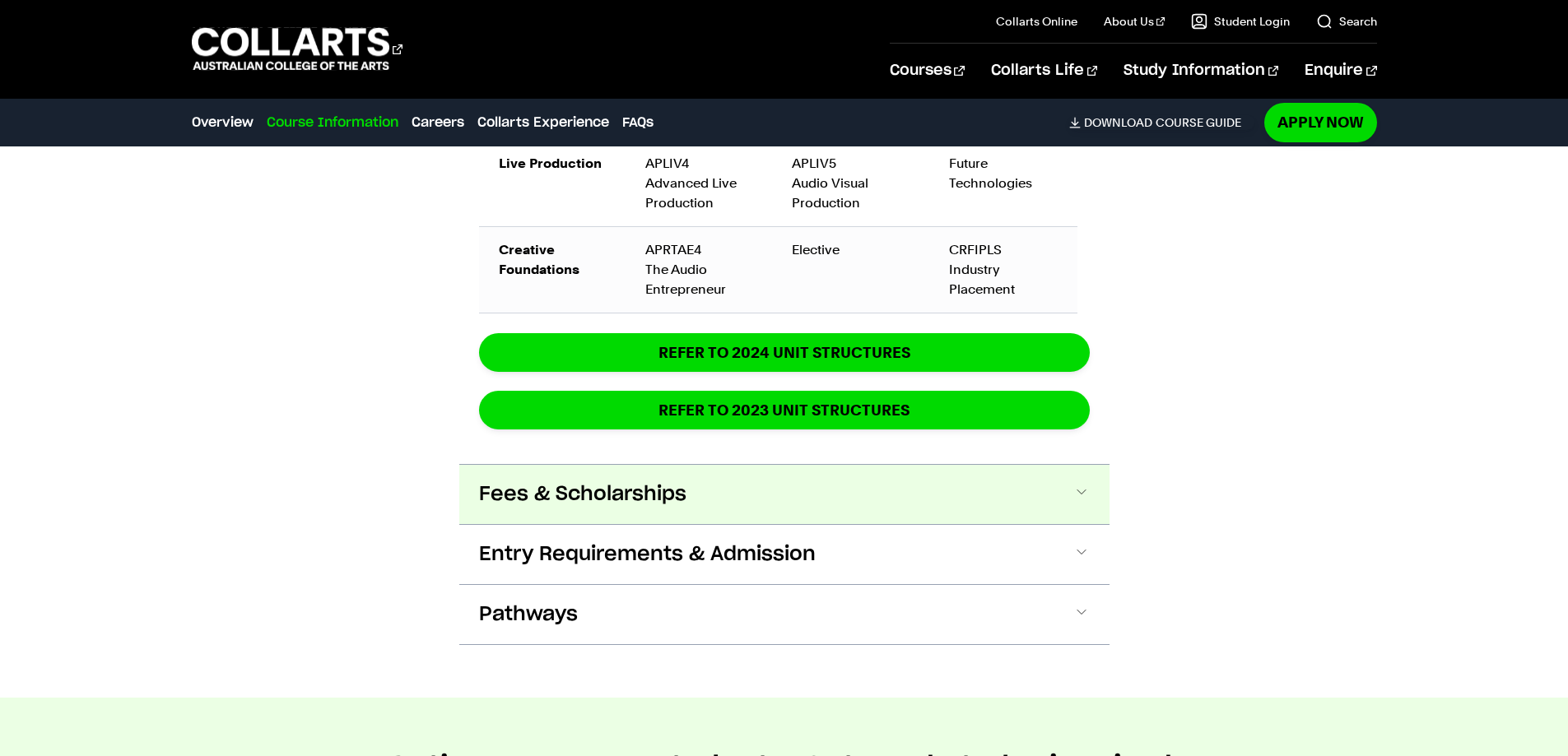
click at [965, 499] on button "Fees & Scholarships" at bounding box center [784, 494] width 650 height 60
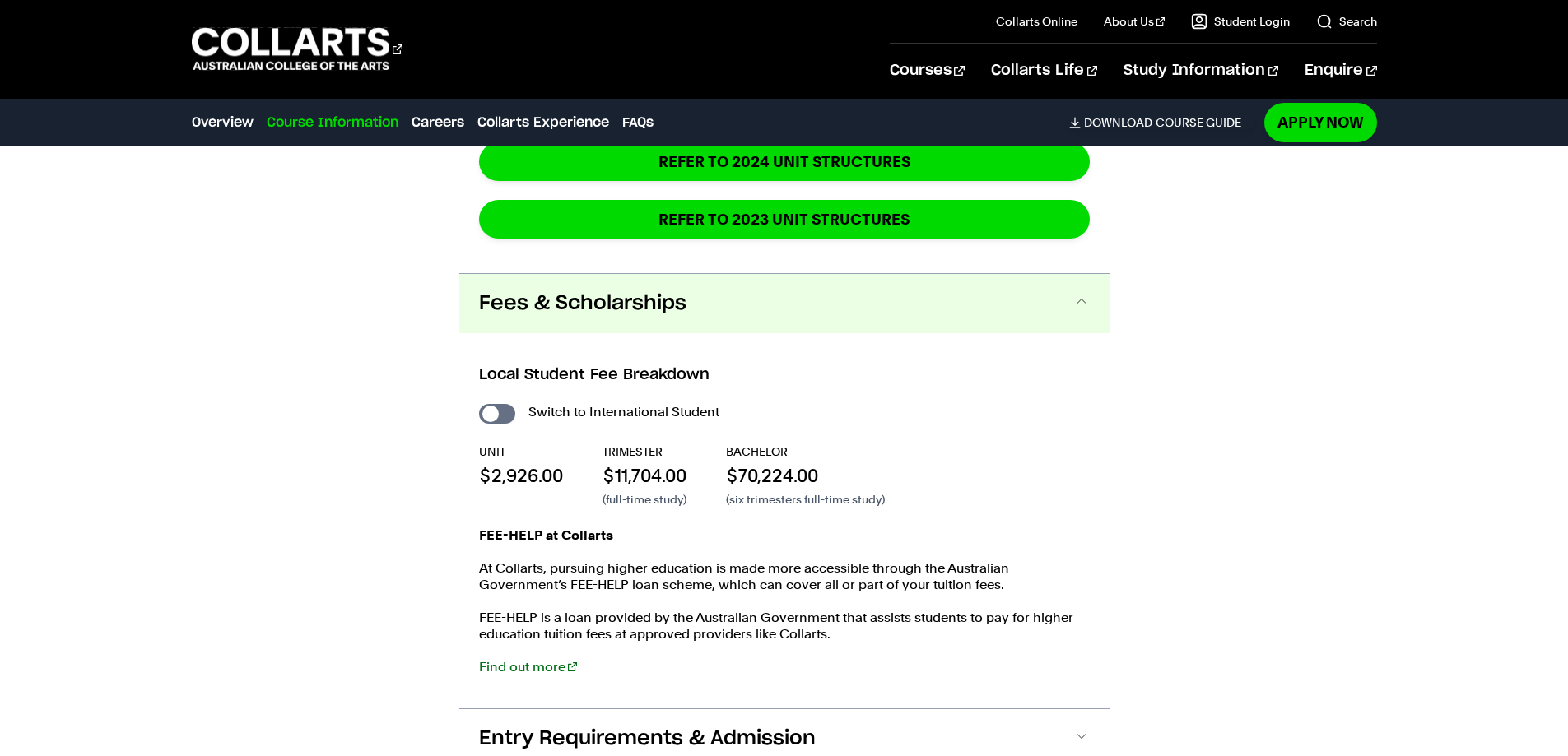
scroll to position [2964, 0]
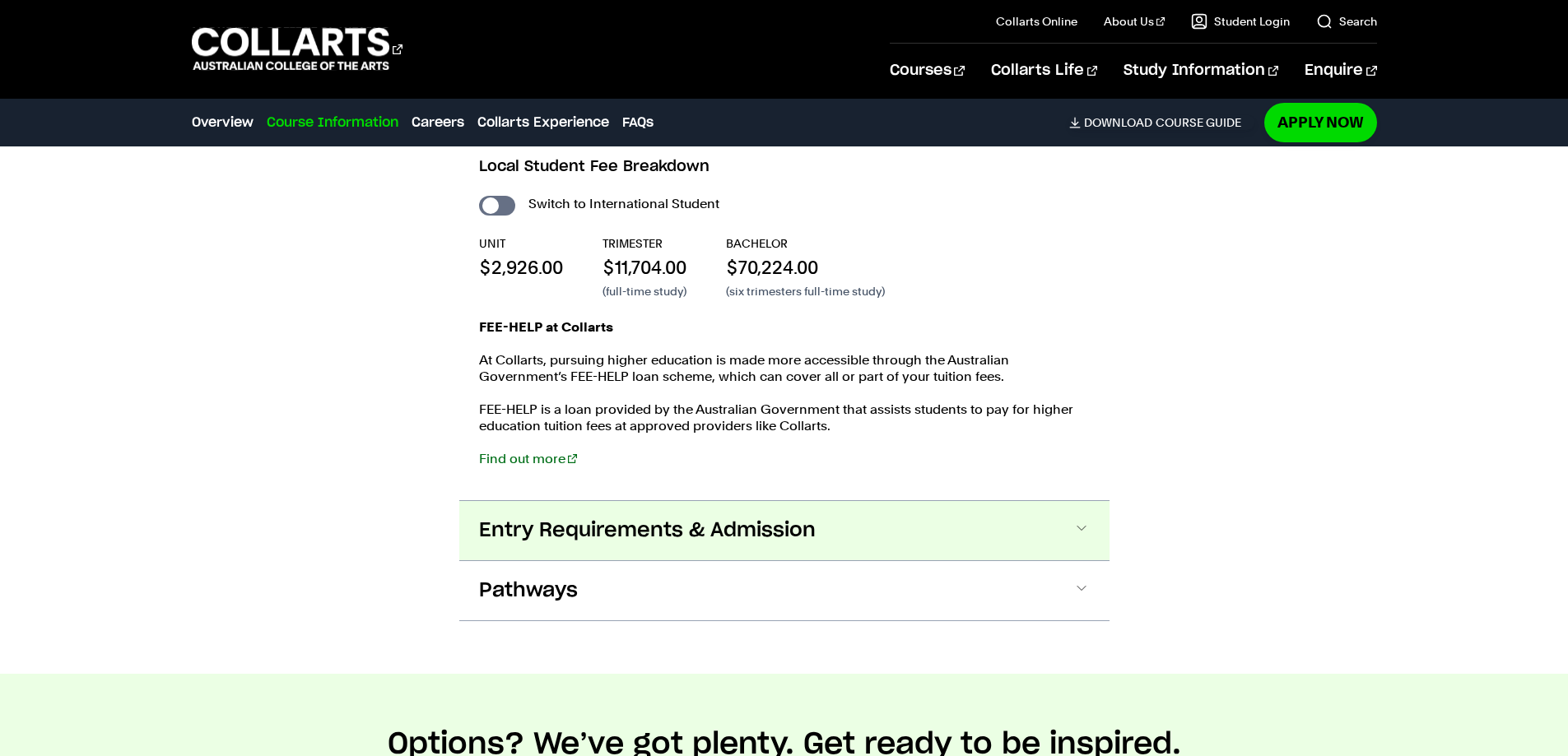
click at [639, 522] on span "Entry Requirements & Admission" at bounding box center [647, 530] width 337 height 26
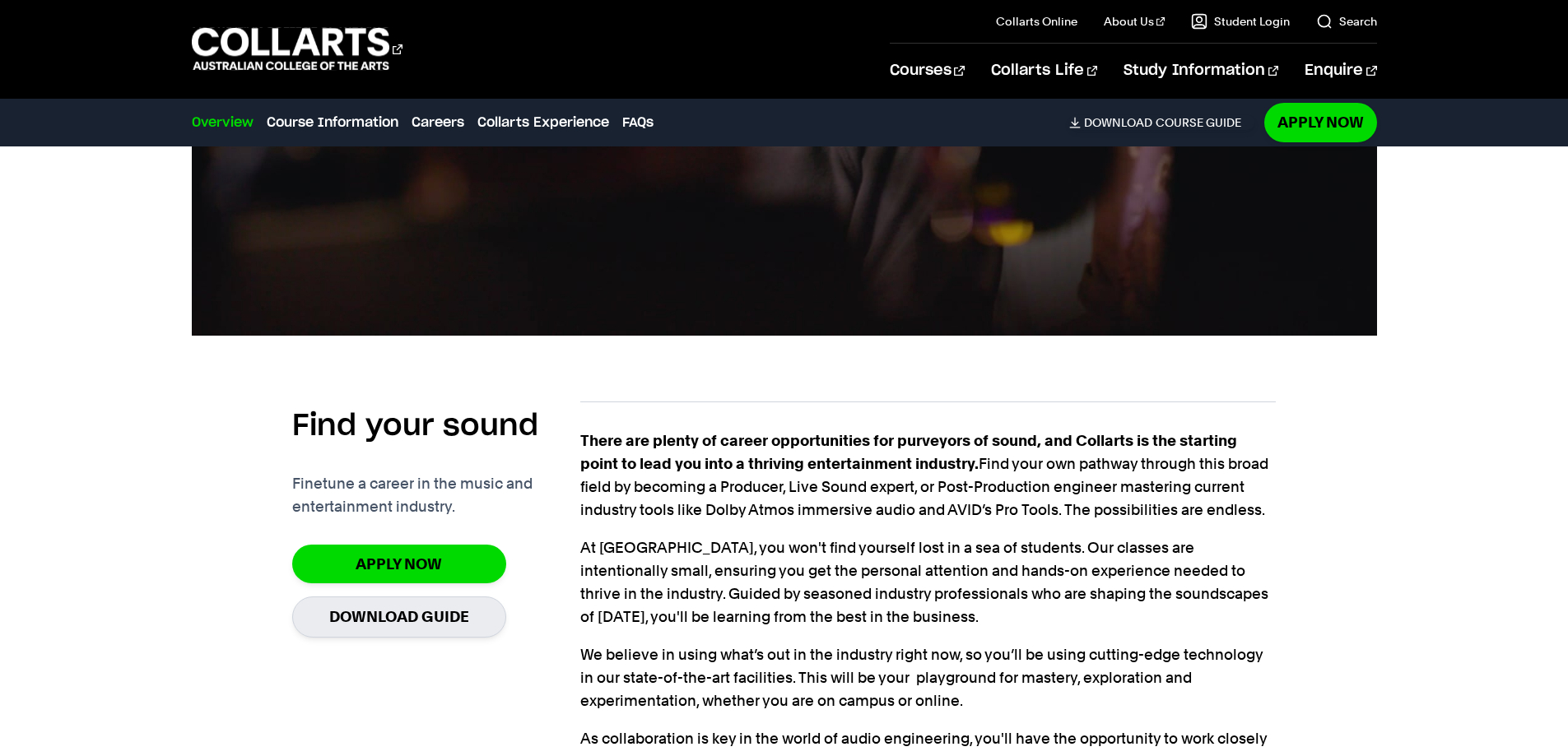
scroll to position [767, 0]
